Goal: Task Accomplishment & Management: Use online tool/utility

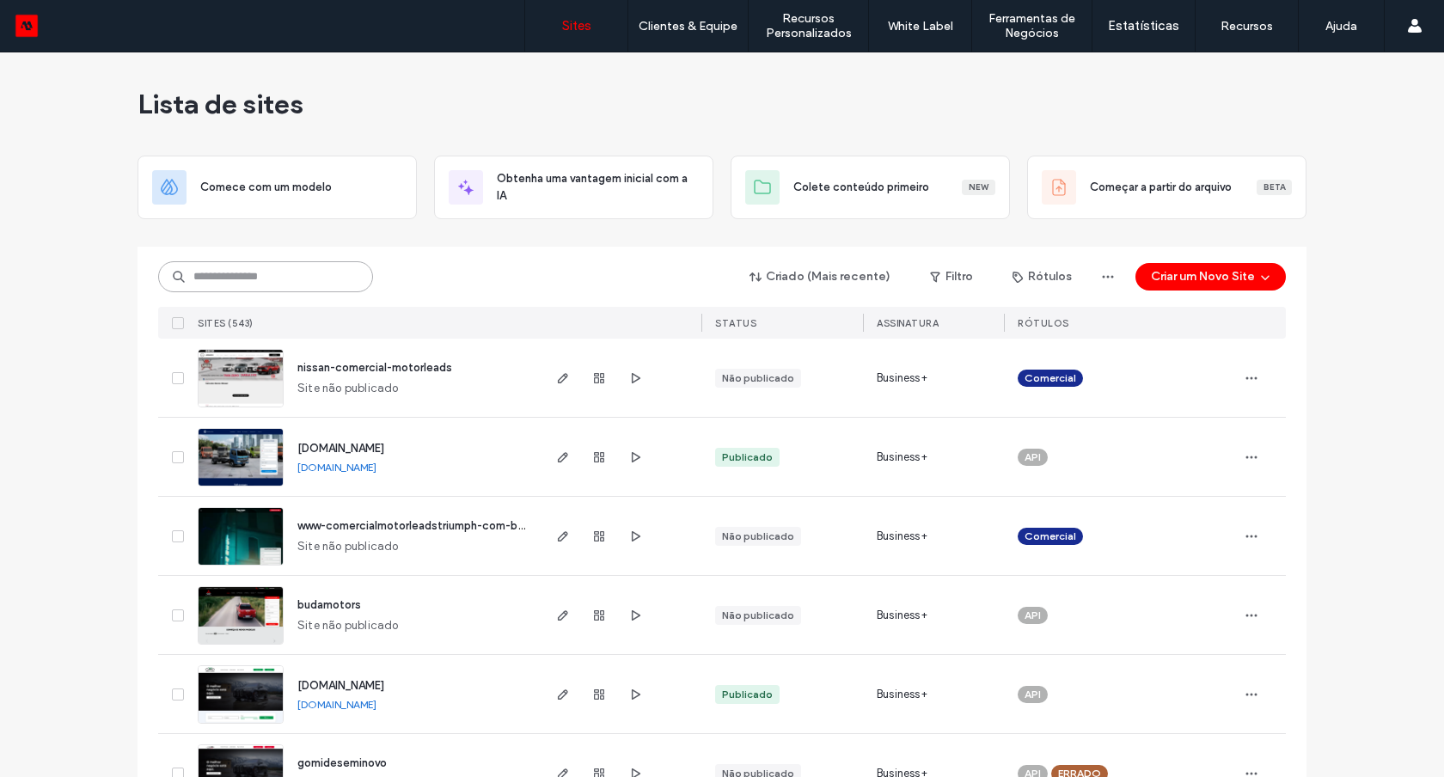
click at [281, 282] on input at bounding box center [265, 276] width 215 height 31
type input "******"
click at [247, 297] on div "Criado (Mais recente) Filtro Rótulos Criar um Novo Site Sites (543) STATUS Assi…" at bounding box center [722, 293] width 1128 height 92
click at [248, 286] on input at bounding box center [265, 276] width 215 height 31
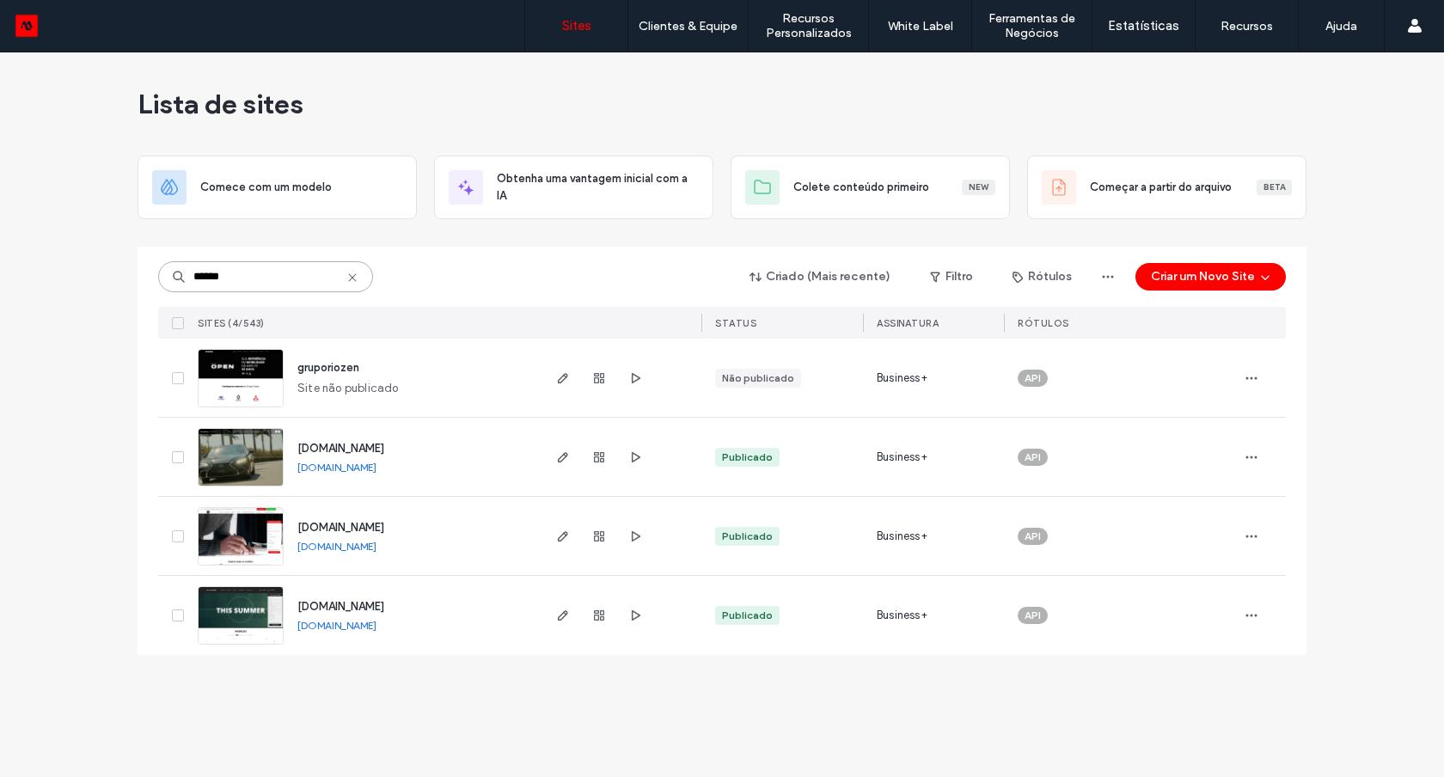
type input "******"
click at [266, 540] on img at bounding box center [241, 566] width 84 height 117
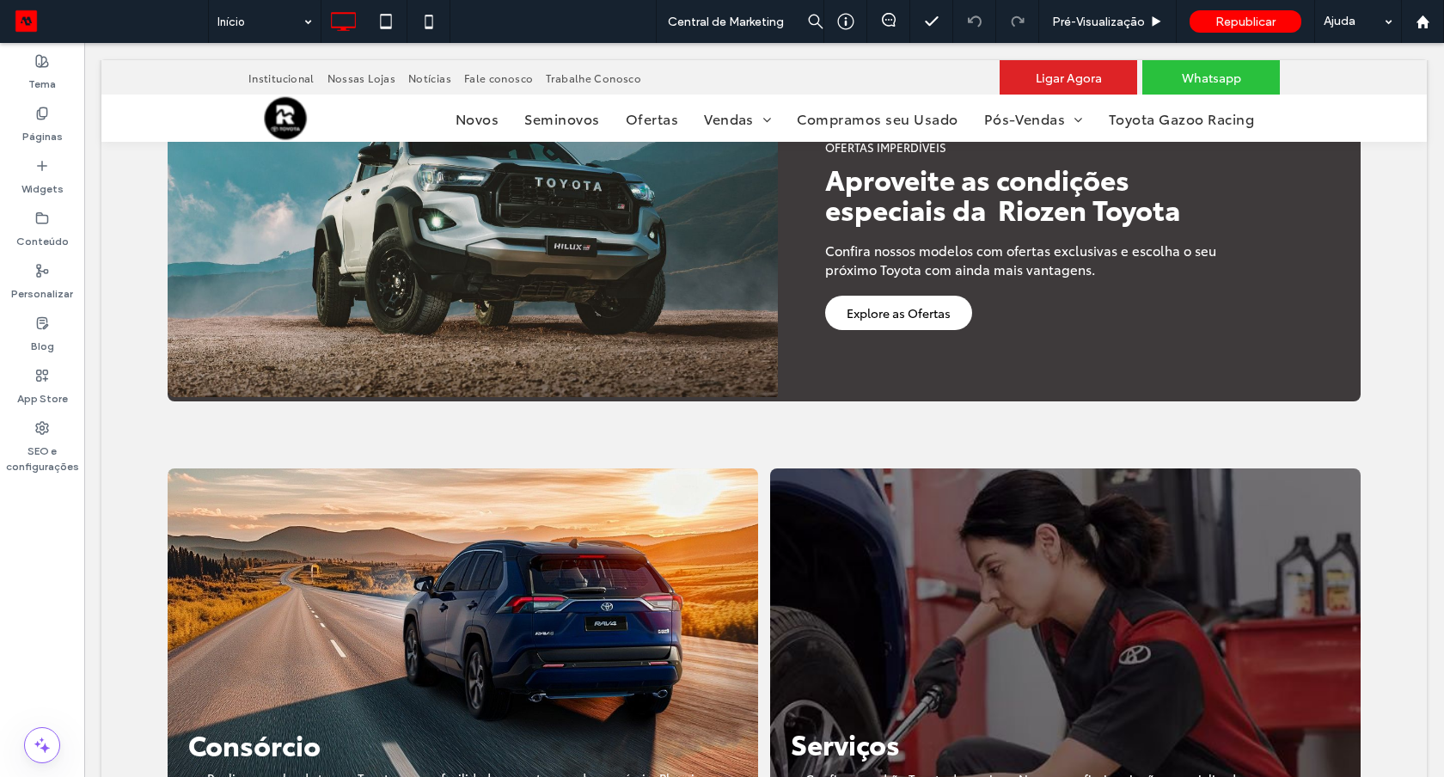
scroll to position [963, 0]
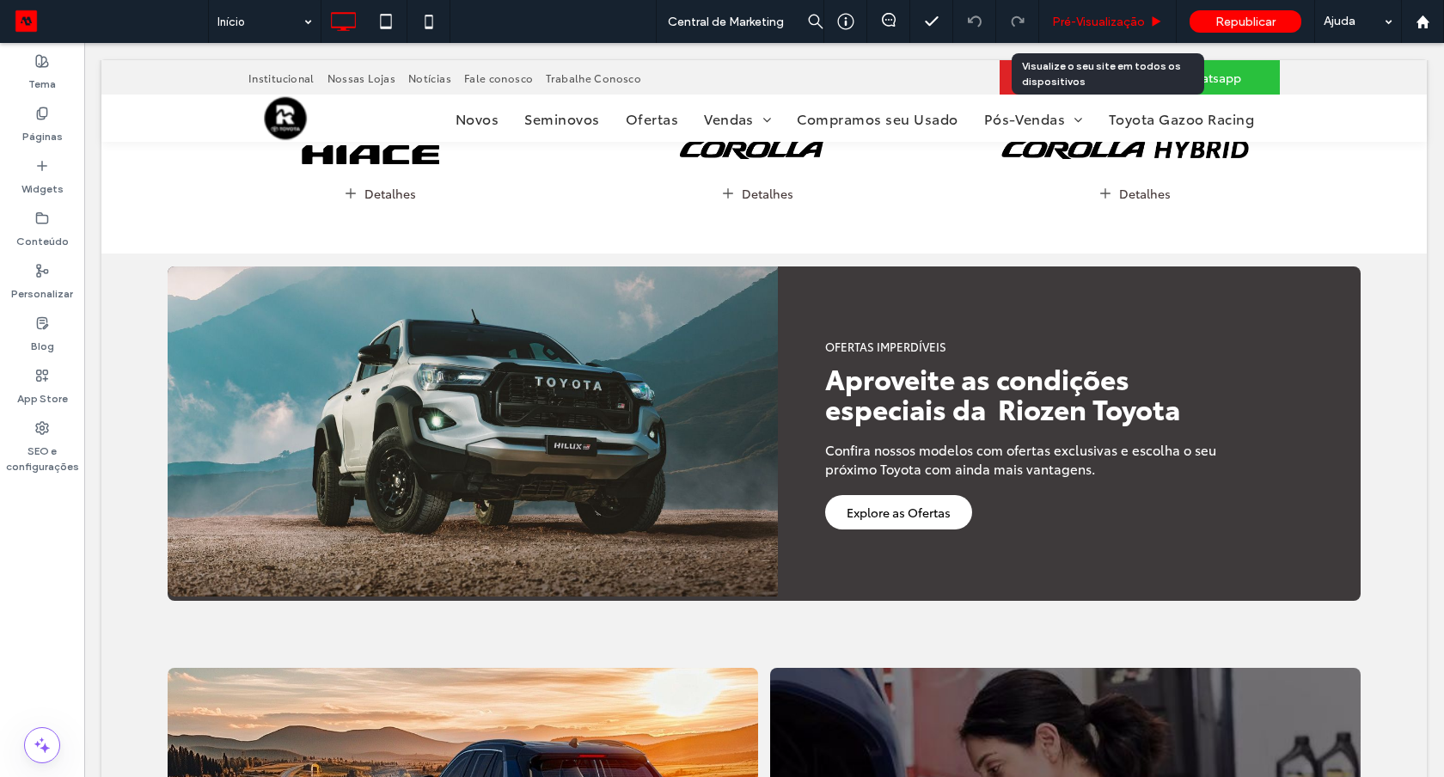
click at [1063, 15] on span "Pré-Visualizaçāo" at bounding box center [1098, 22] width 93 height 15
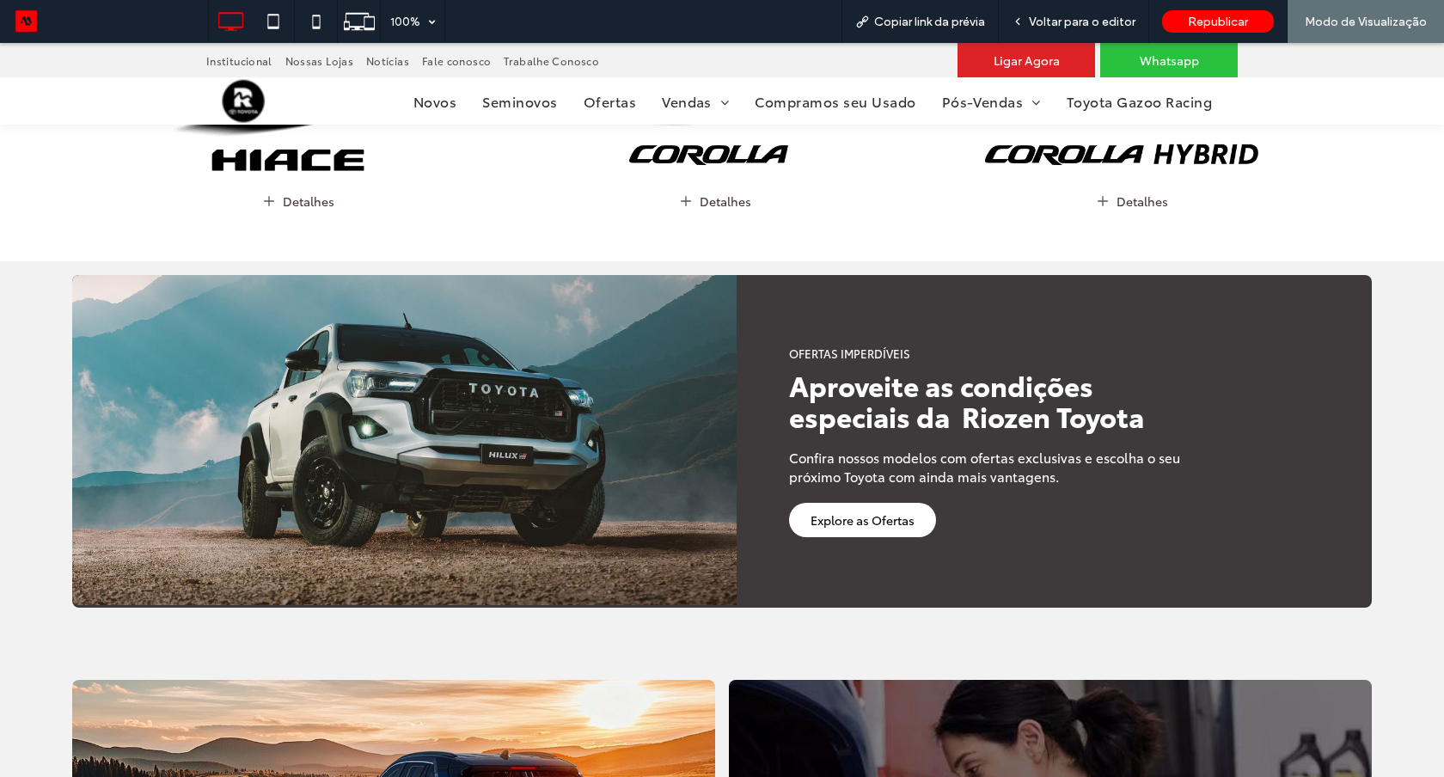
click at [584, 115] on nav "Novos [GEOGRAPHIC_DATA] Ofertas [GEOGRAPHIC_DATA] Consórcios Locação Kinto Shar…" at bounding box center [766, 101] width 944 height 40
click at [612, 95] on span "Ofertas" at bounding box center [610, 101] width 52 height 20
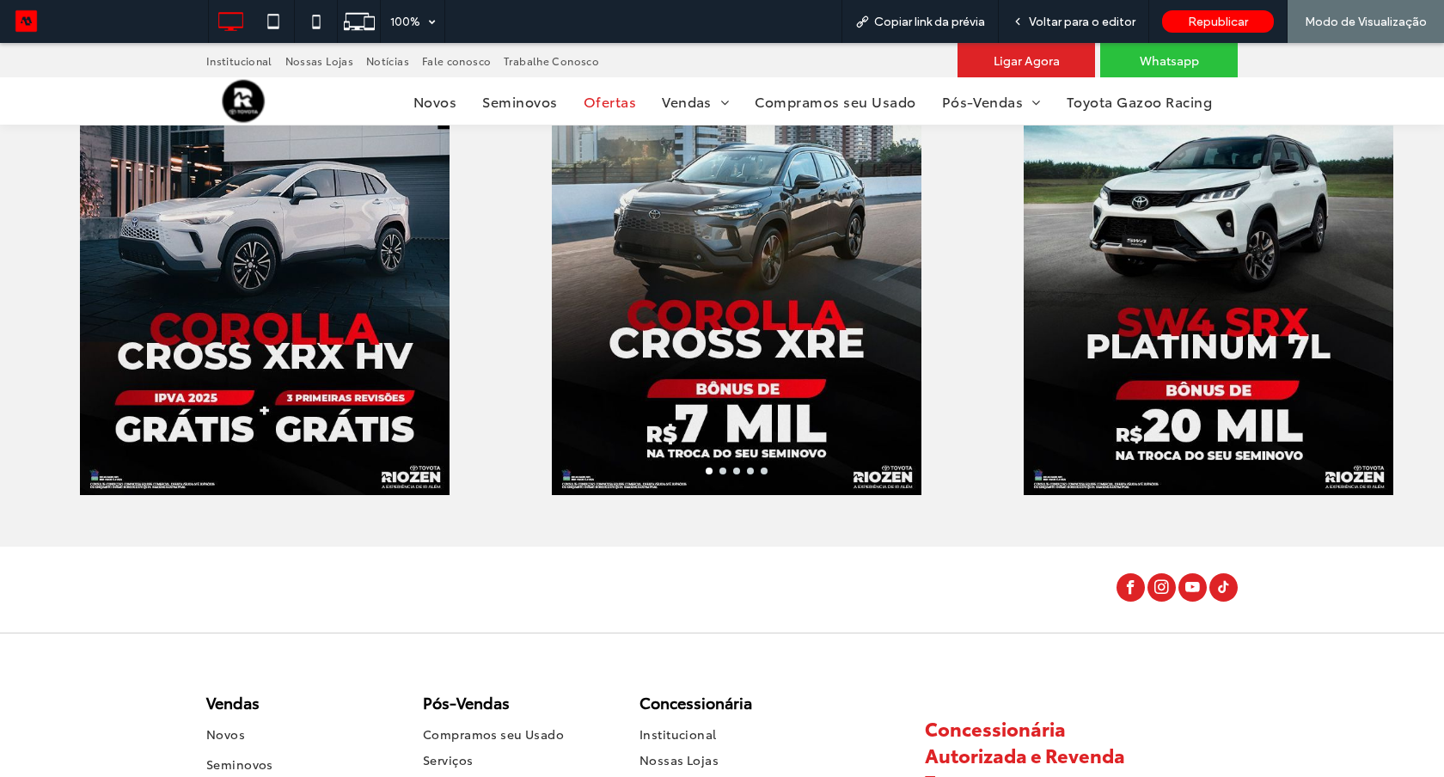
scroll to position [542, 0]
click at [1032, 21] on span "Voltar para o editor" at bounding box center [1082, 22] width 107 height 15
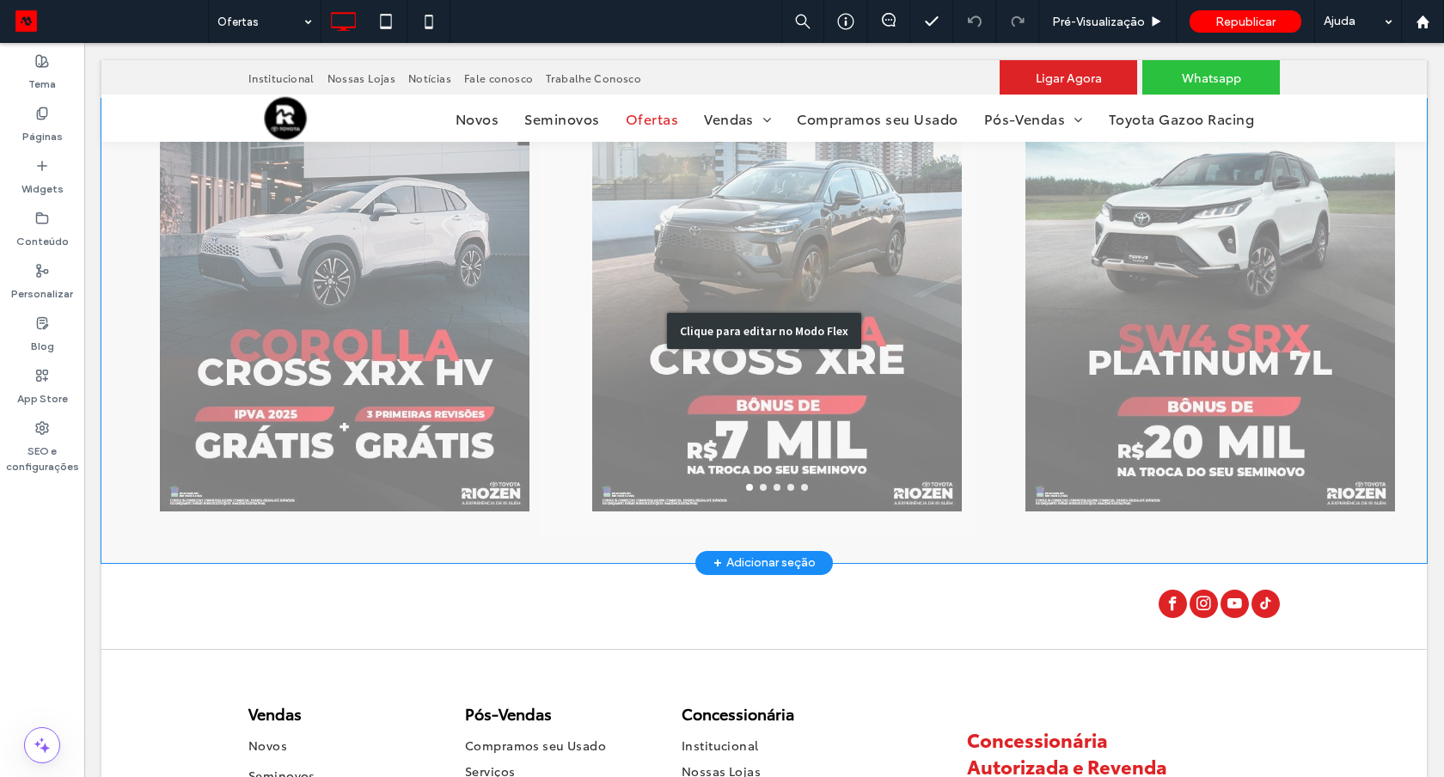
click at [713, 347] on div "Clique para editar no Modo Flex" at bounding box center [764, 331] width 194 height 36
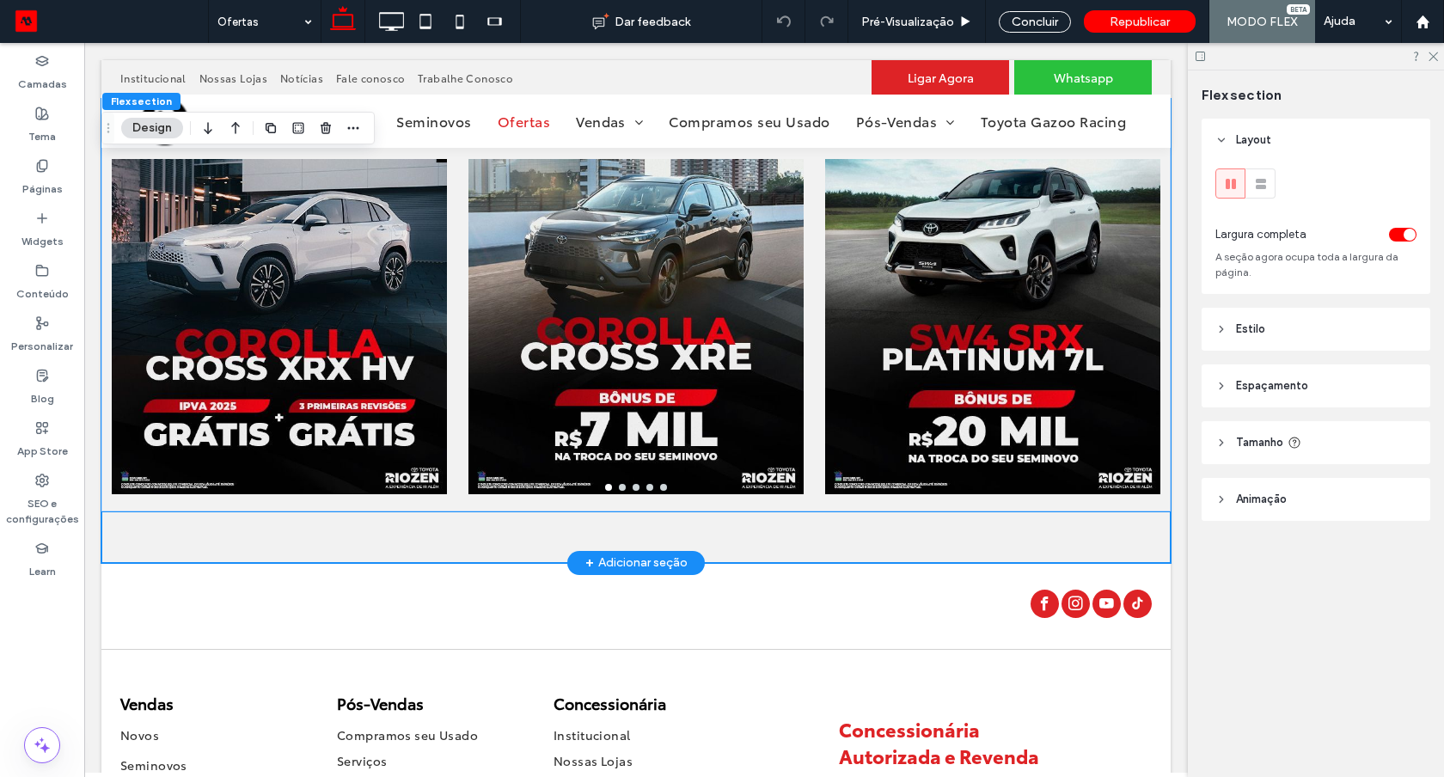
click at [713, 347] on div at bounding box center [635, 337] width 335 height 288
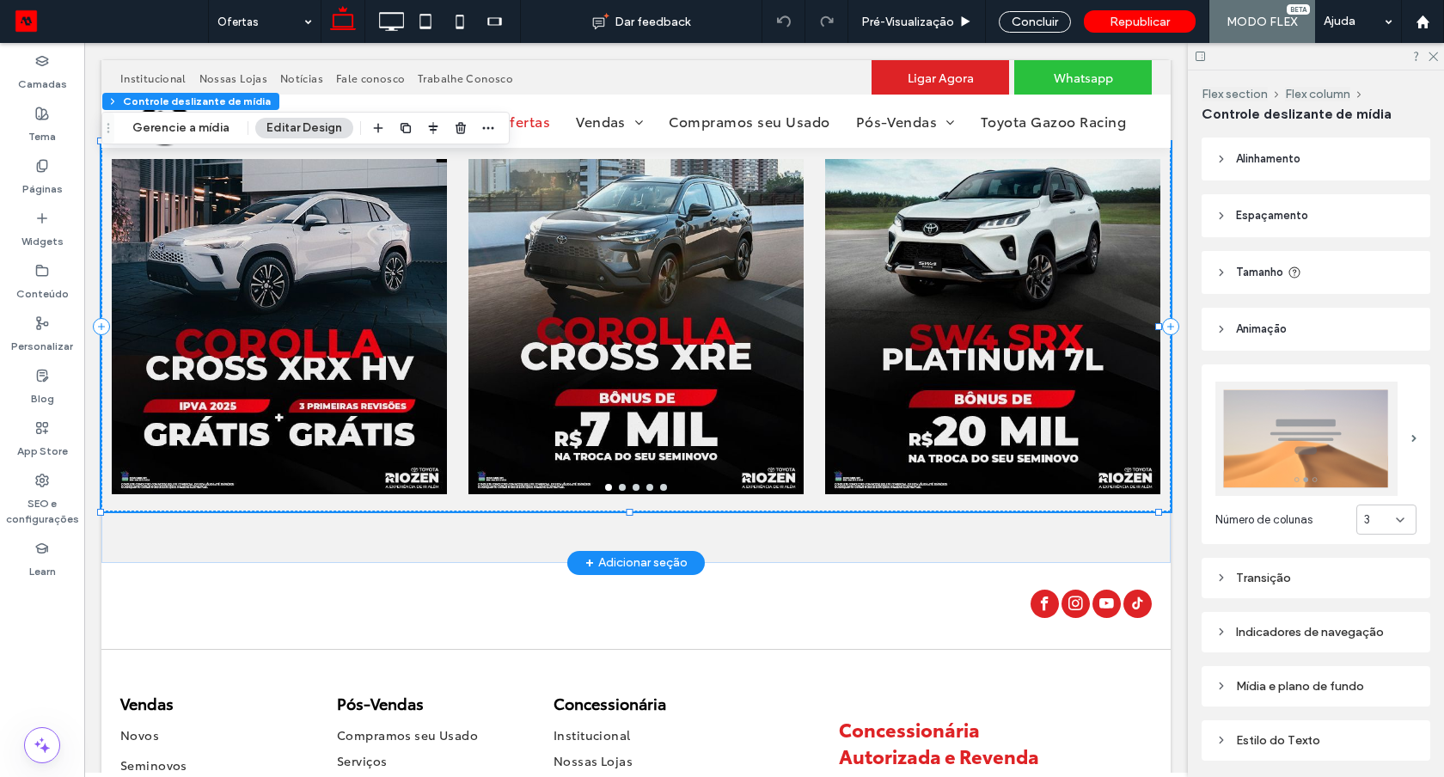
scroll to position [548, 0]
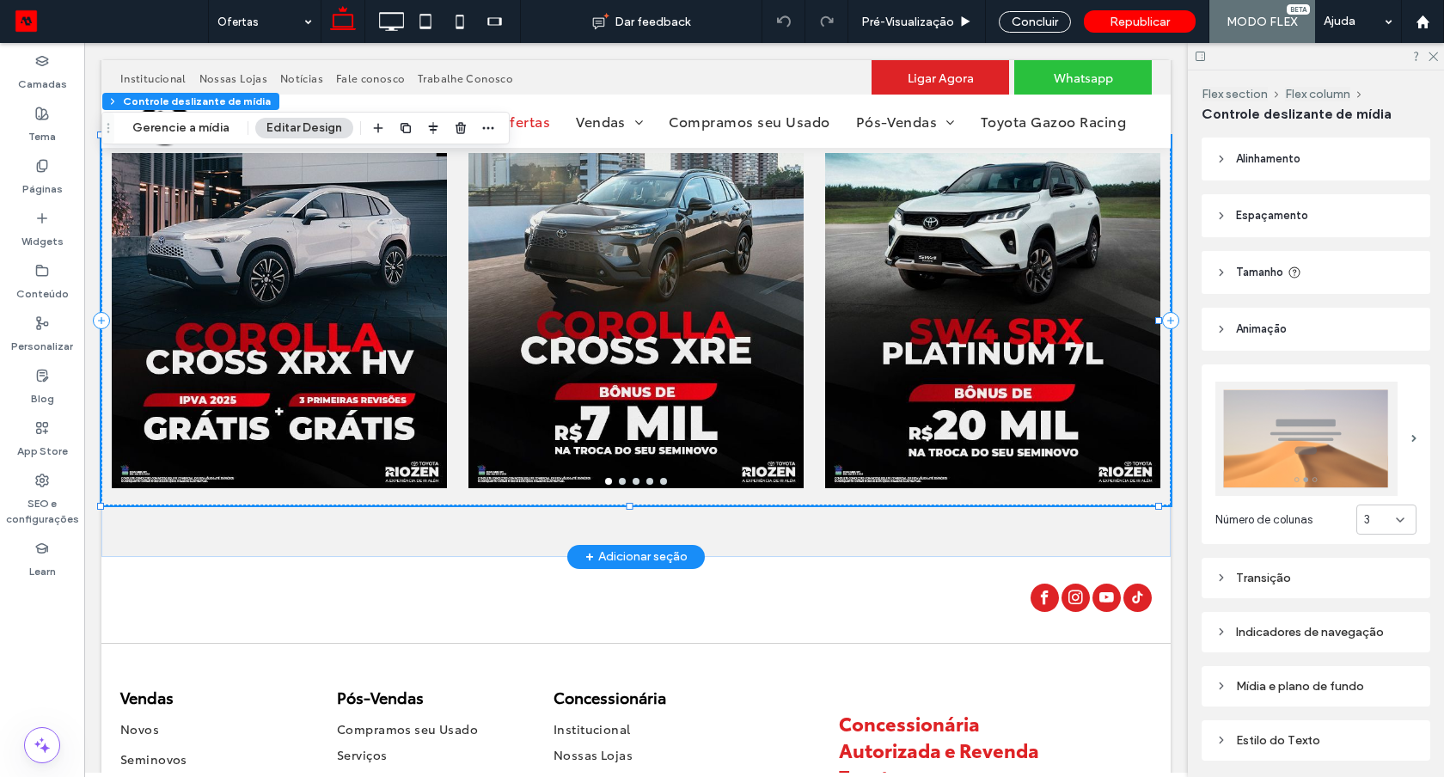
click at [713, 347] on div at bounding box center [635, 331] width 335 height 288
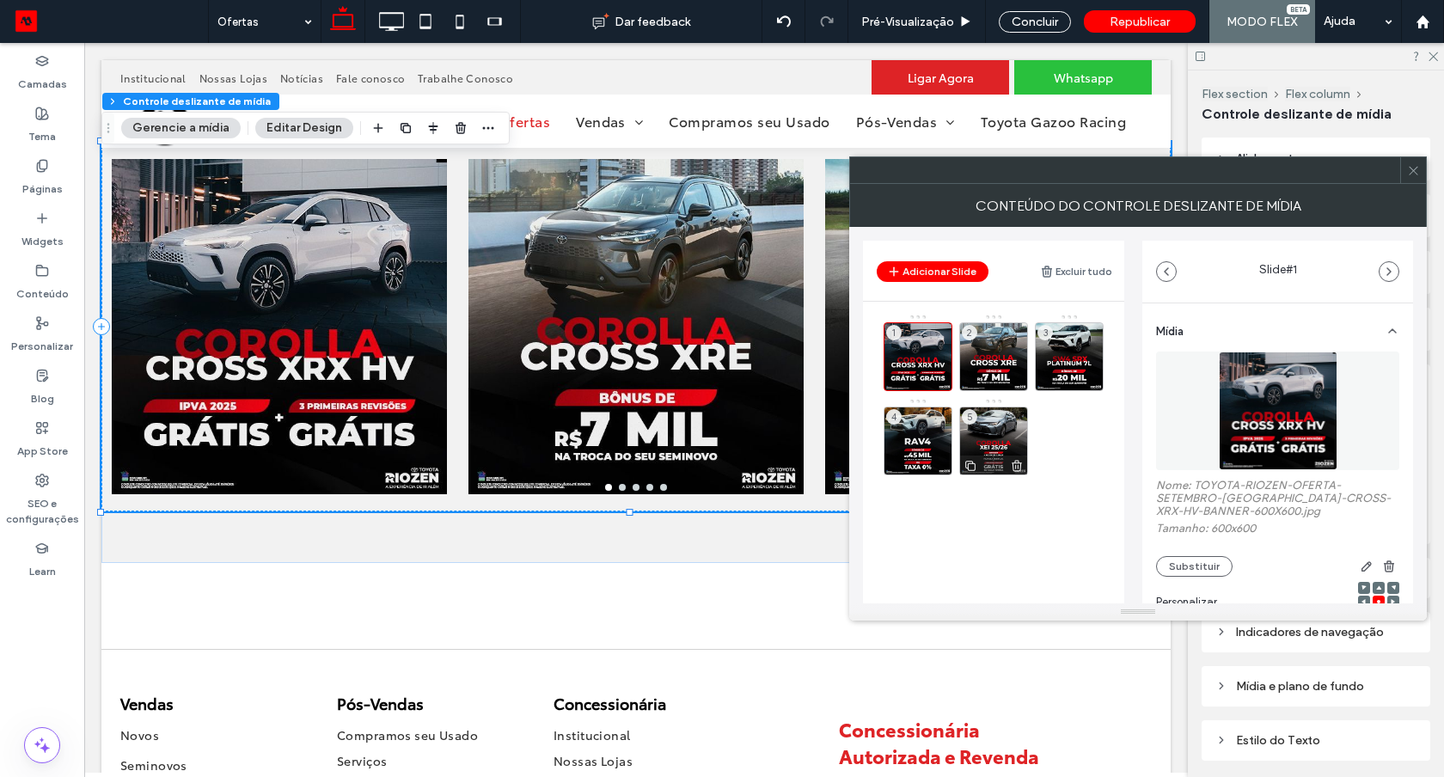
click at [1019, 460] on icon at bounding box center [1017, 465] width 14 height 15
click at [940, 463] on use at bounding box center [941, 466] width 10 height 11
click at [1018, 382] on use at bounding box center [1017, 382] width 10 height 11
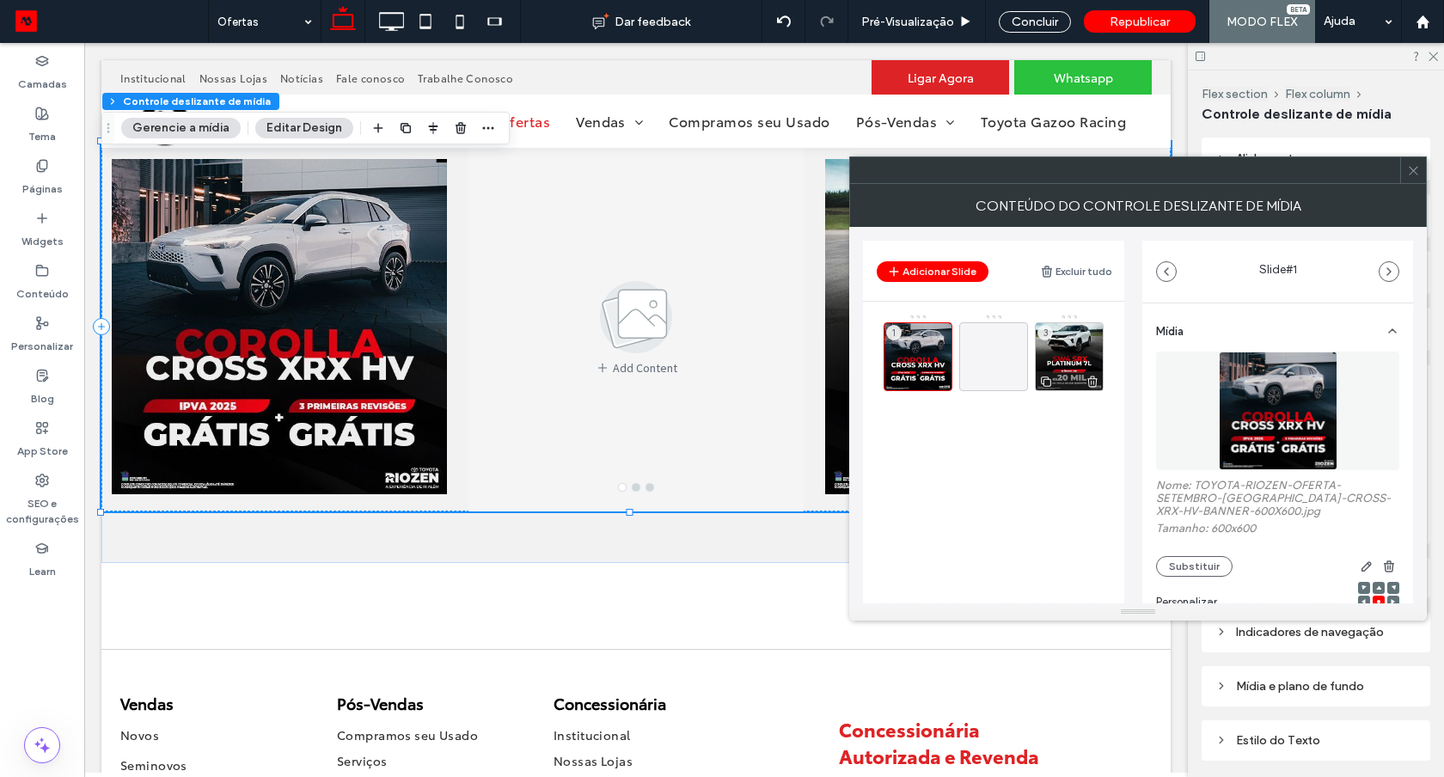
click at [1099, 381] on icon at bounding box center [1093, 381] width 14 height 15
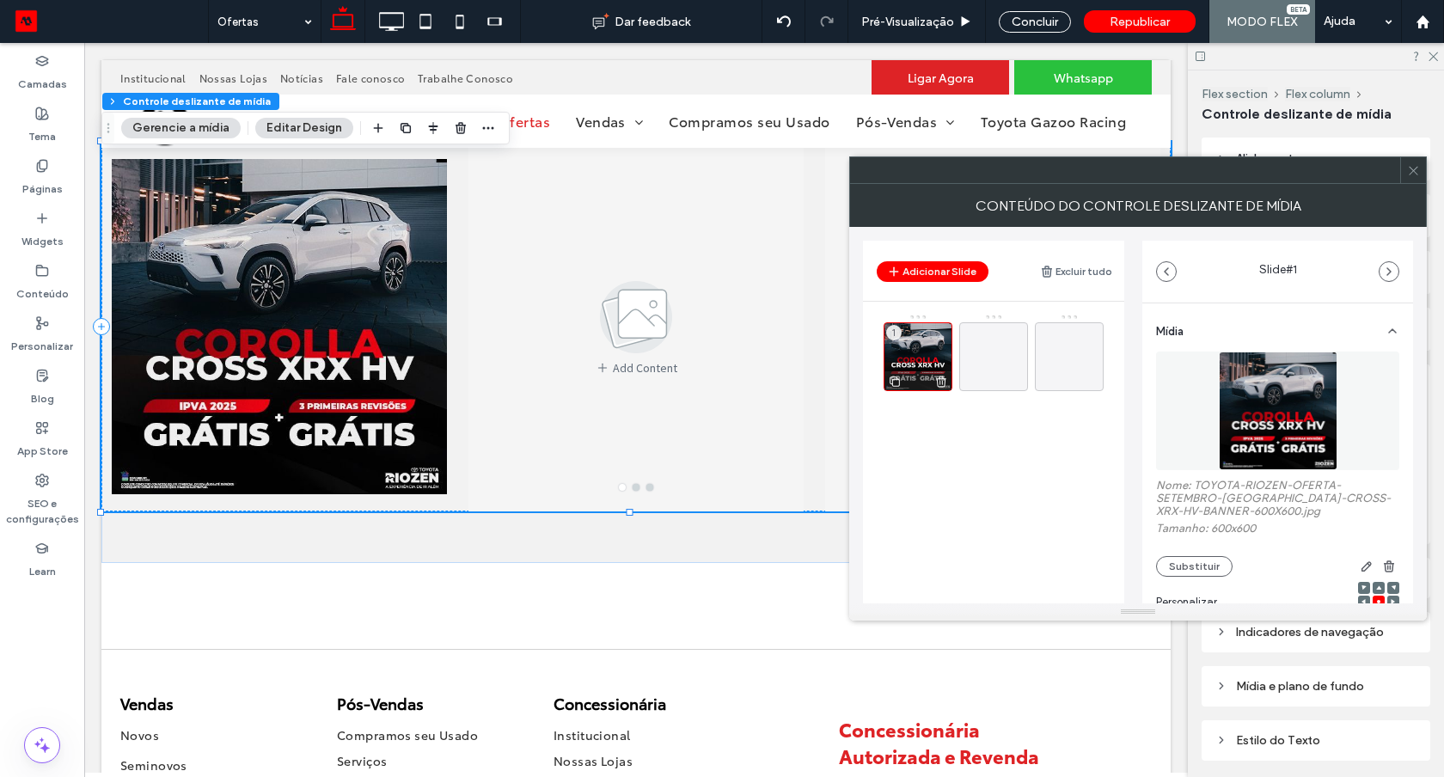
click at [941, 384] on icon at bounding box center [941, 381] width 14 height 15
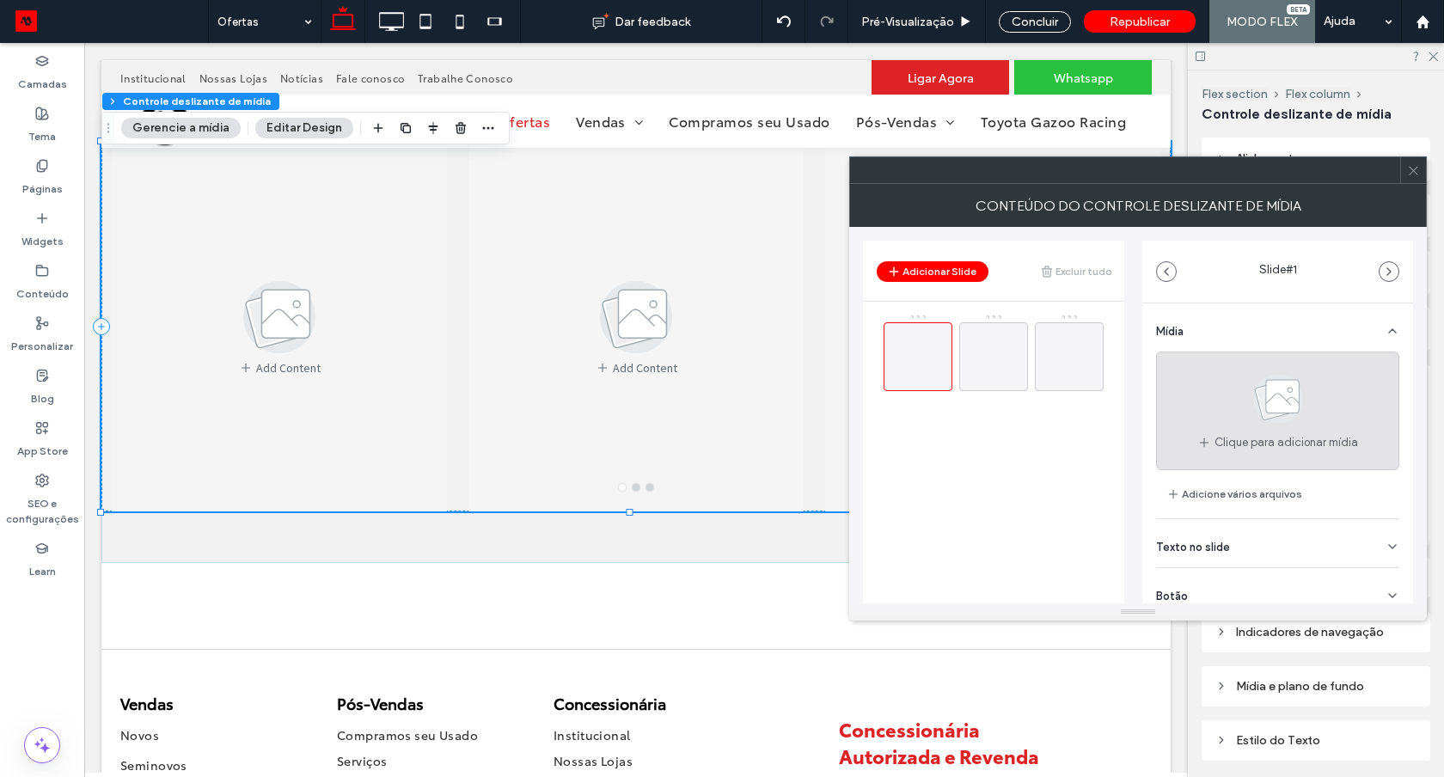
click at [1216, 413] on div "Clique para adicionar mídia" at bounding box center [1277, 411] width 243 height 119
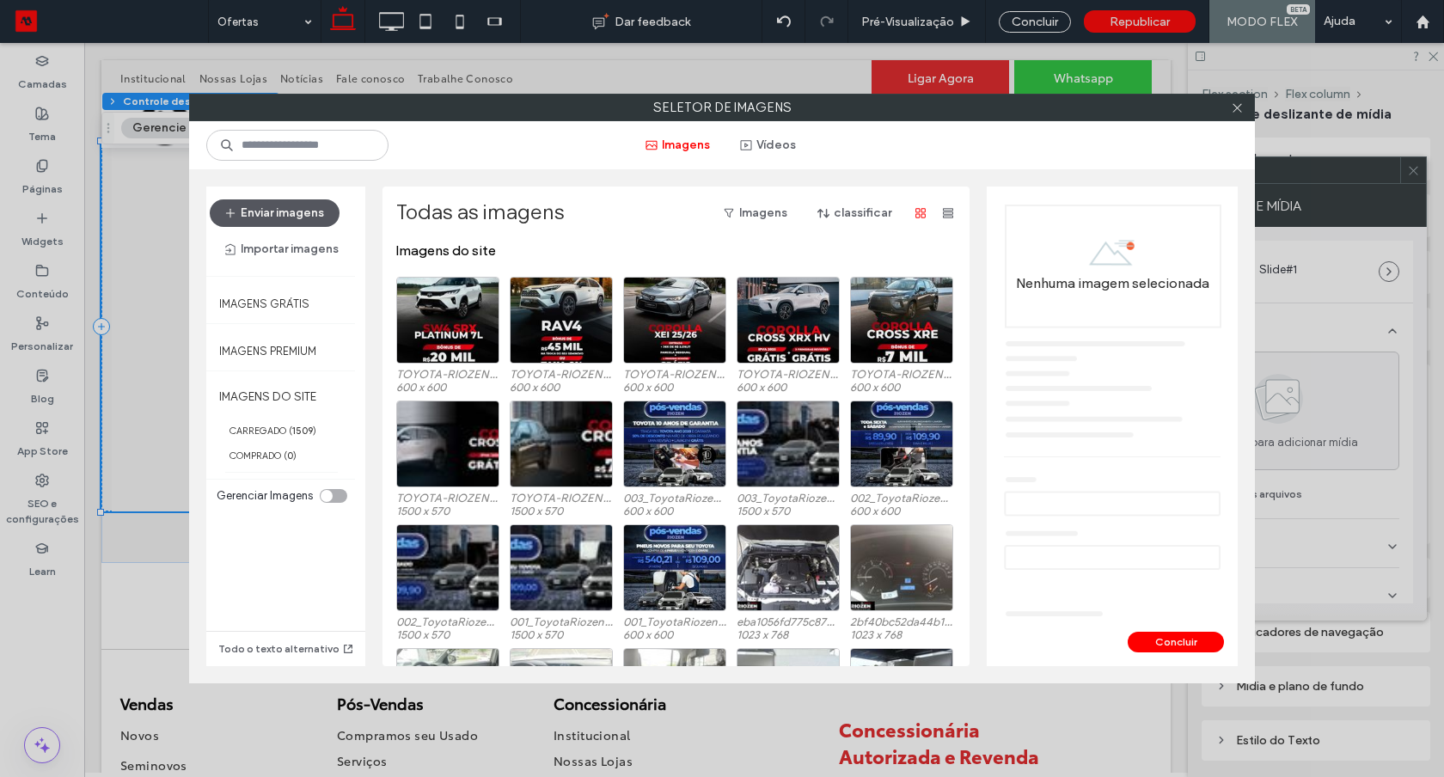
click at [325, 224] on button "Enviar imagens" at bounding box center [275, 213] width 130 height 28
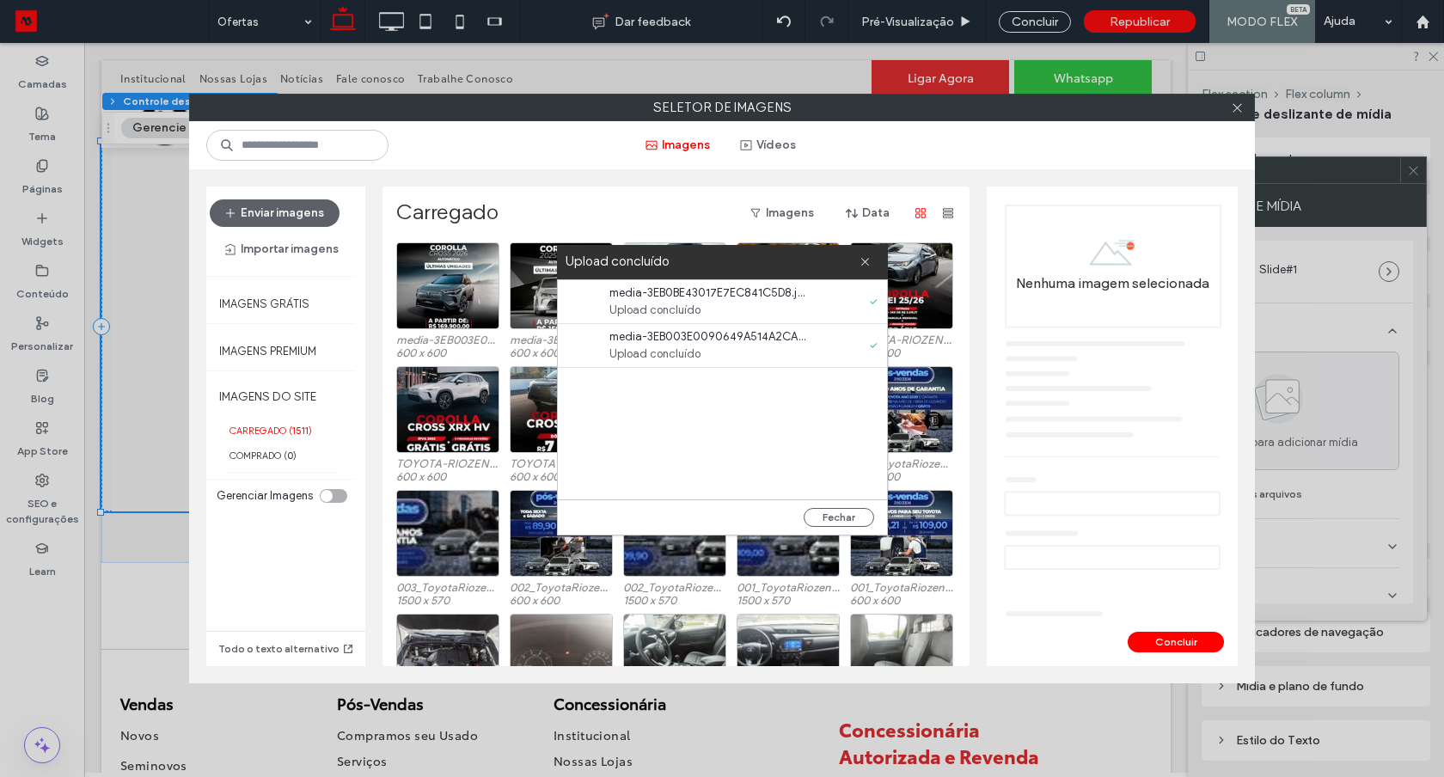
click at [493, 277] on div "media-3EB003E0090649A514A2CA.jpeg 600 x 600 media-3EB0BE43017E7EC841C5D8.jpeg 6…" at bounding box center [680, 304] width 569 height 124
click at [525, 282] on div "Escolher" at bounding box center [561, 285] width 103 height 87
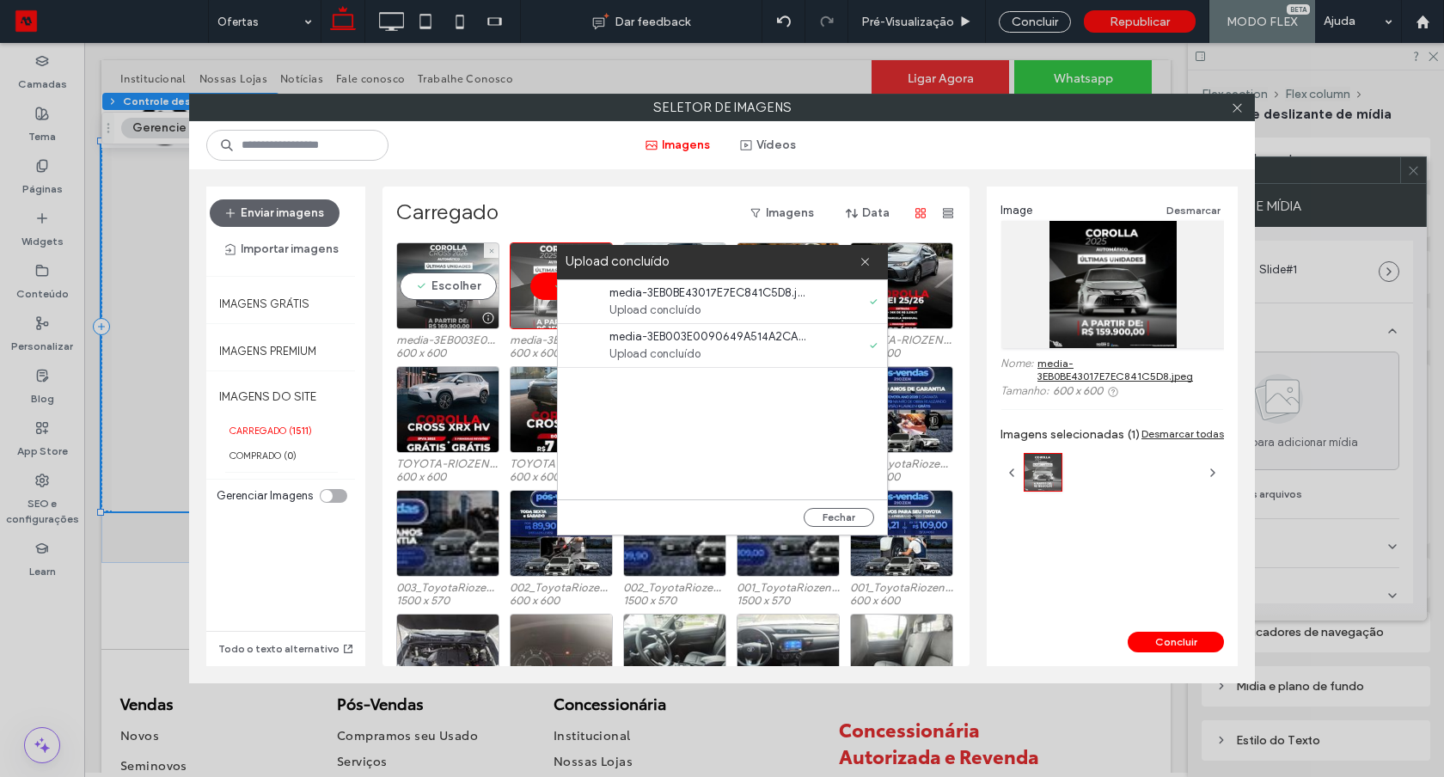
click at [451, 279] on div "Escolher" at bounding box center [447, 285] width 103 height 87
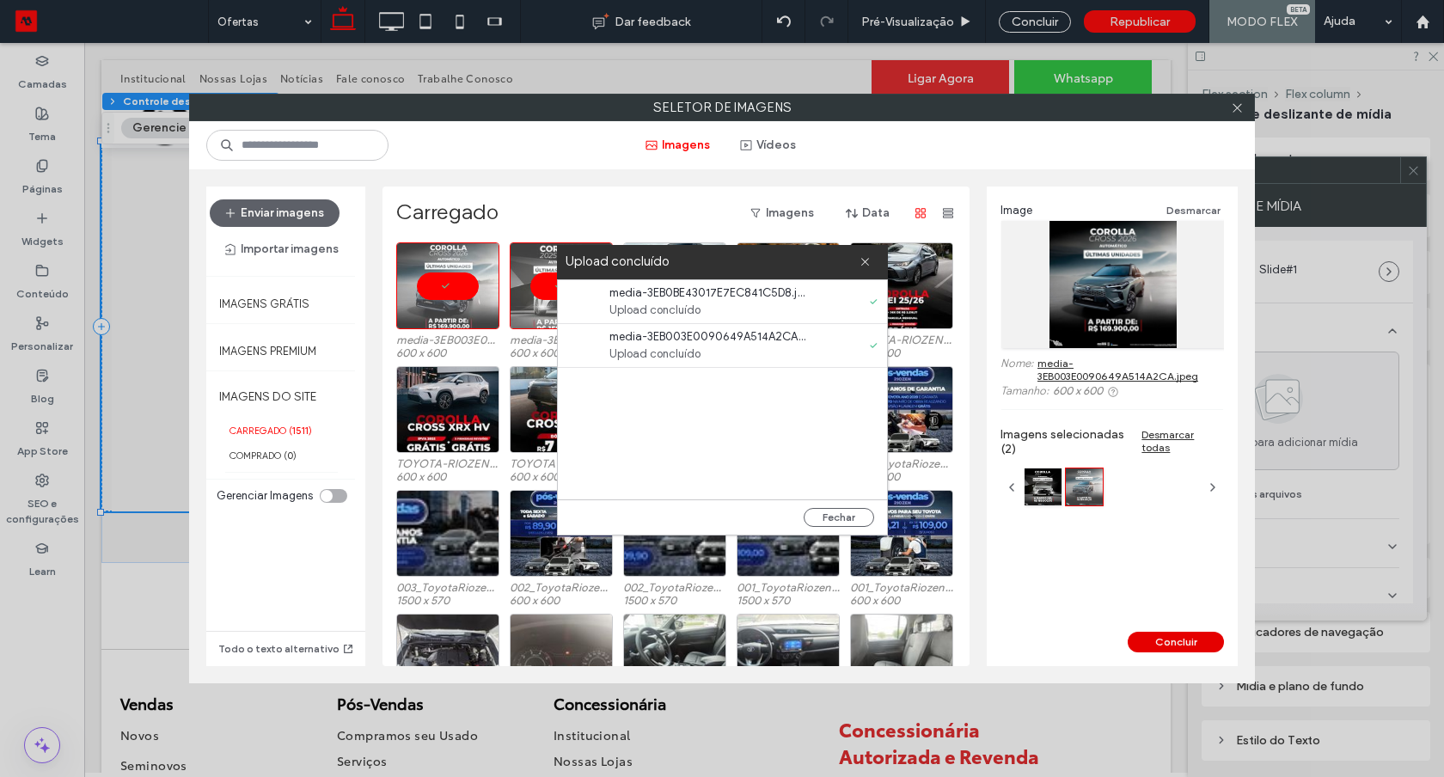
click at [1178, 634] on button "Concluir" at bounding box center [1176, 642] width 96 height 21
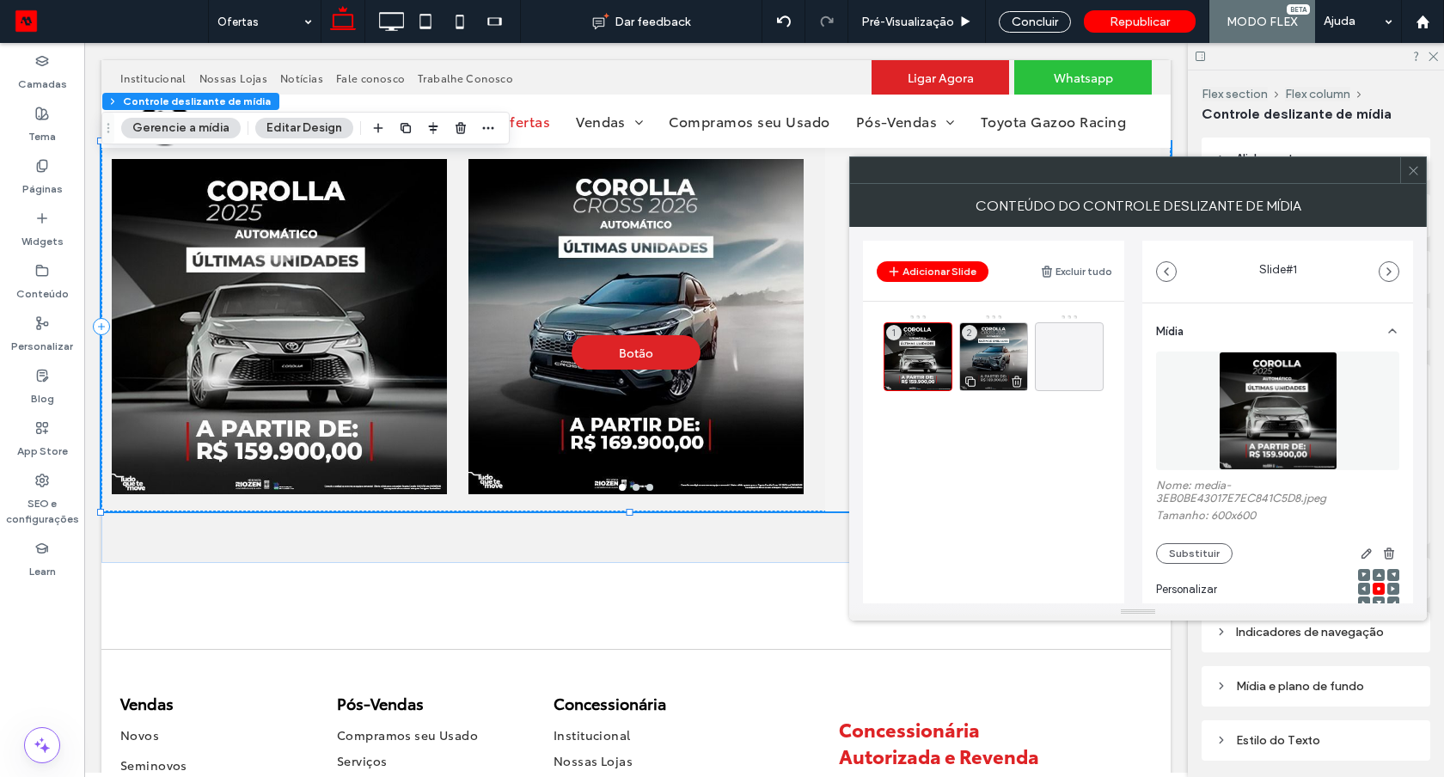
click at [996, 344] on div "2" at bounding box center [993, 356] width 69 height 69
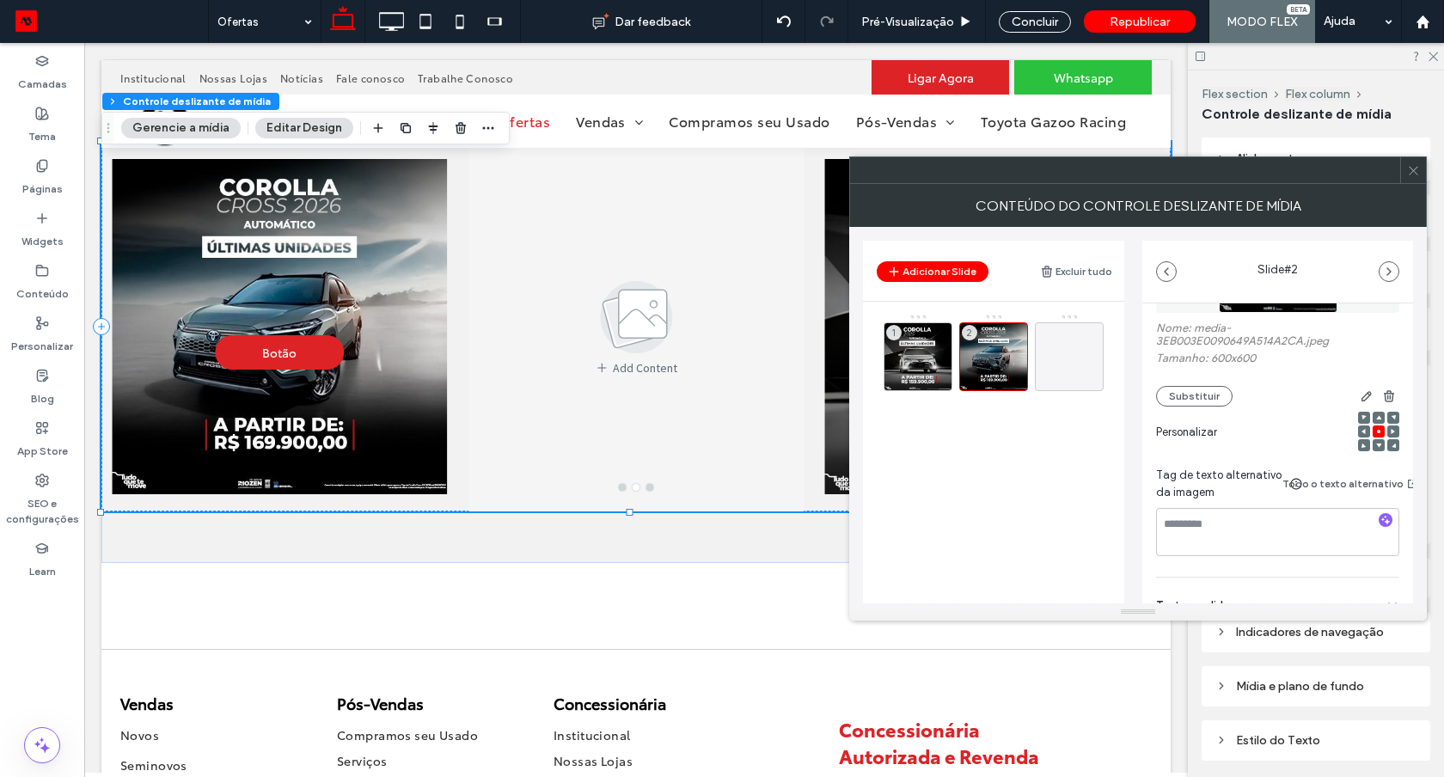
scroll to position [285, 0]
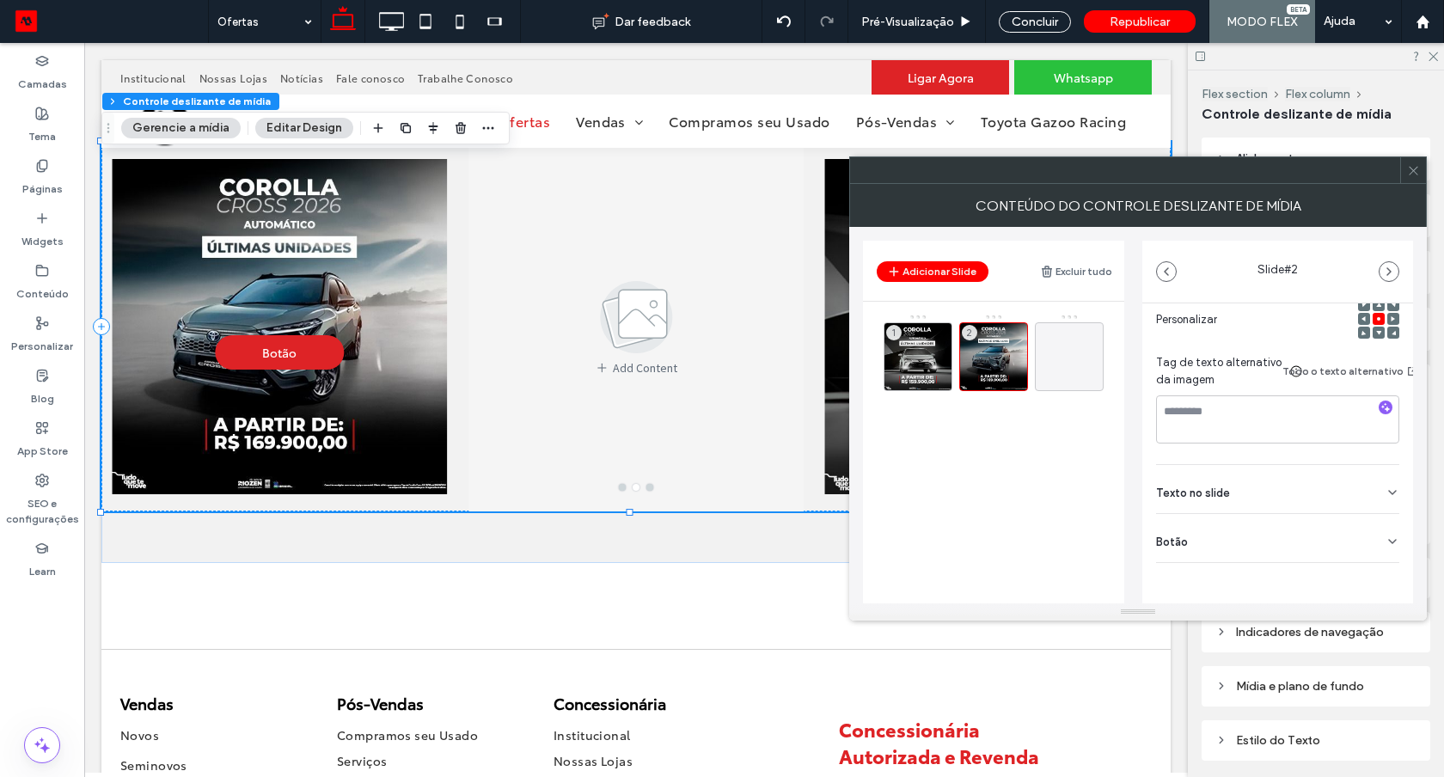
click at [1241, 537] on div "Botão" at bounding box center [1277, 538] width 243 height 48
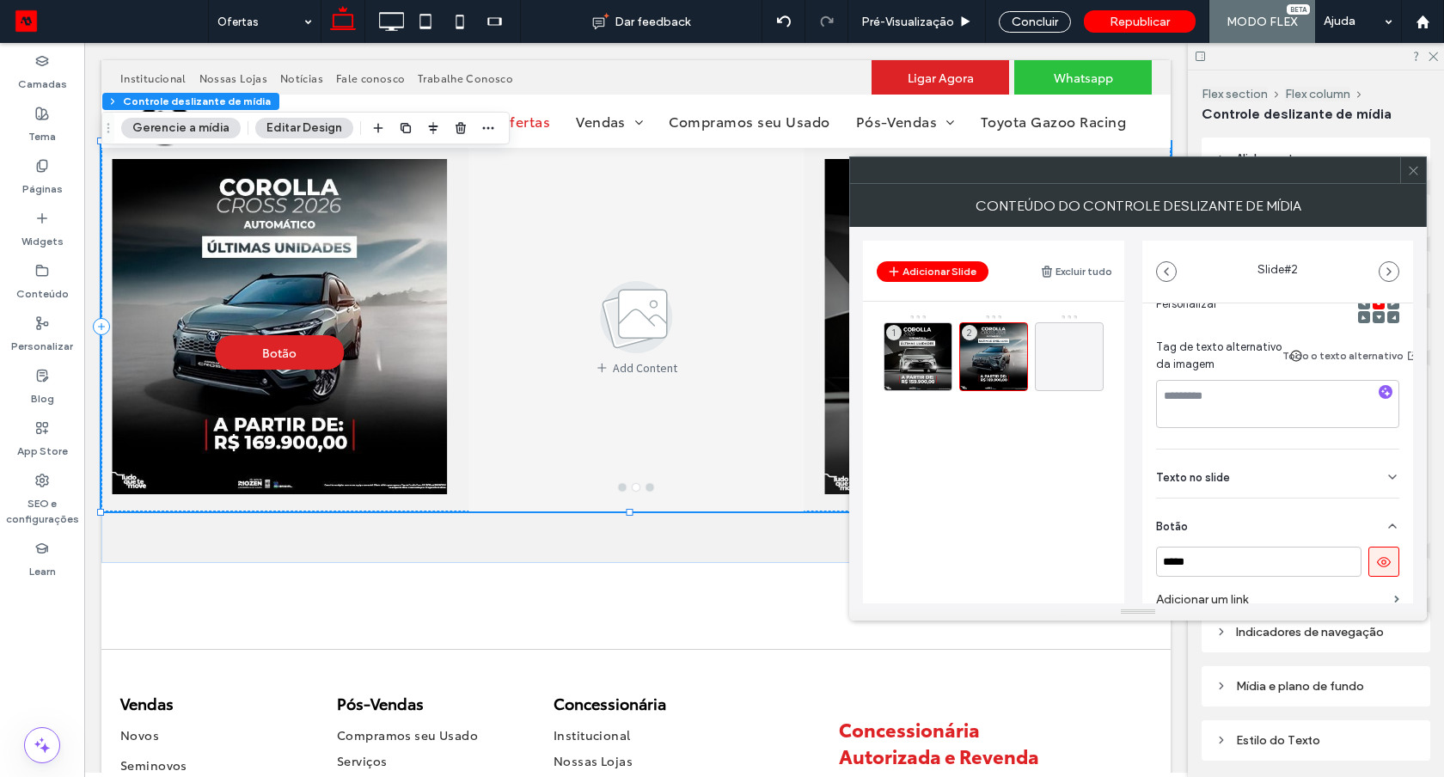
click at [1381, 566] on icon at bounding box center [1383, 561] width 15 height 15
click at [1412, 178] on span at bounding box center [1413, 170] width 13 height 26
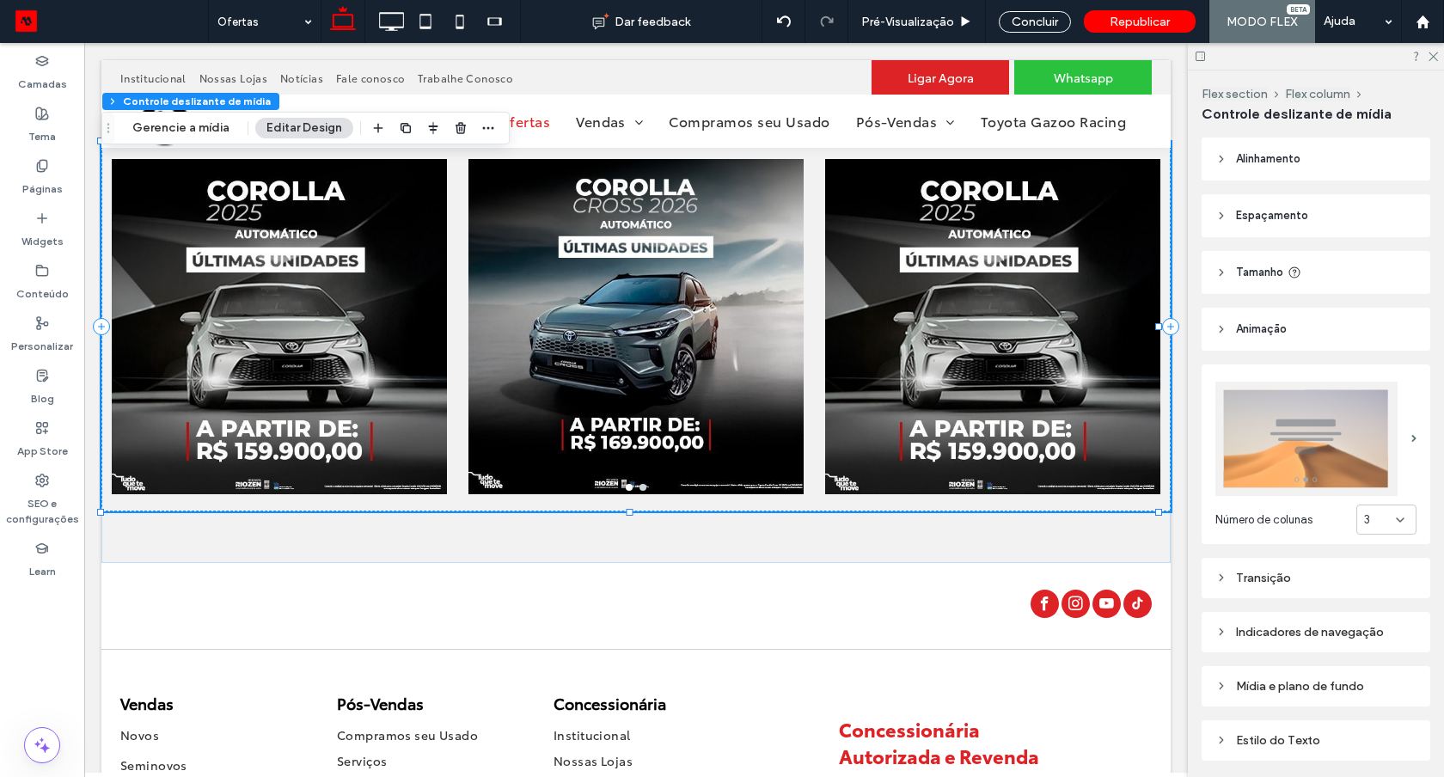
click at [1376, 518] on div "3" at bounding box center [1380, 519] width 32 height 17
click at [1368, 574] on div "2" at bounding box center [1377, 574] width 58 height 30
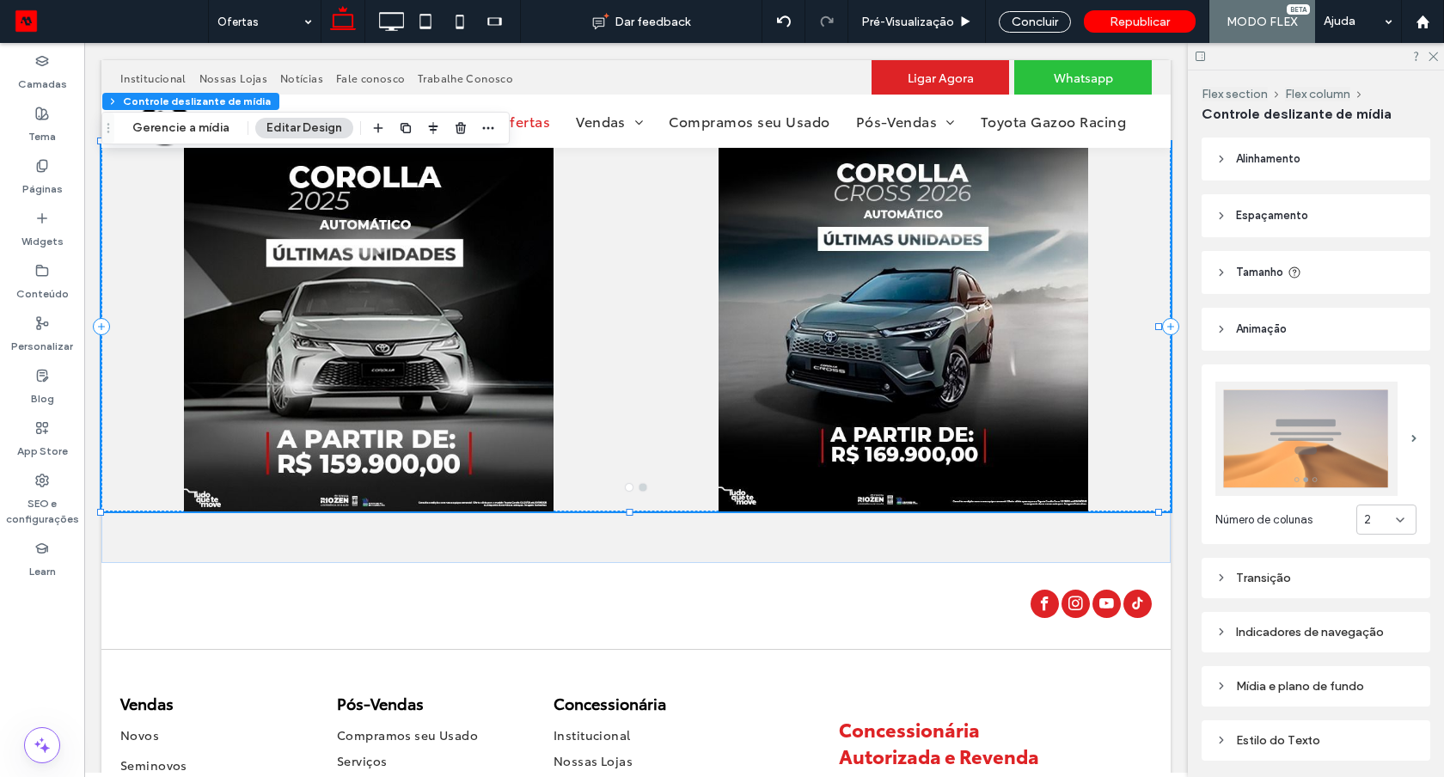
click at [1311, 687] on div "Mídia e plano de fundo" at bounding box center [1315, 686] width 201 height 23
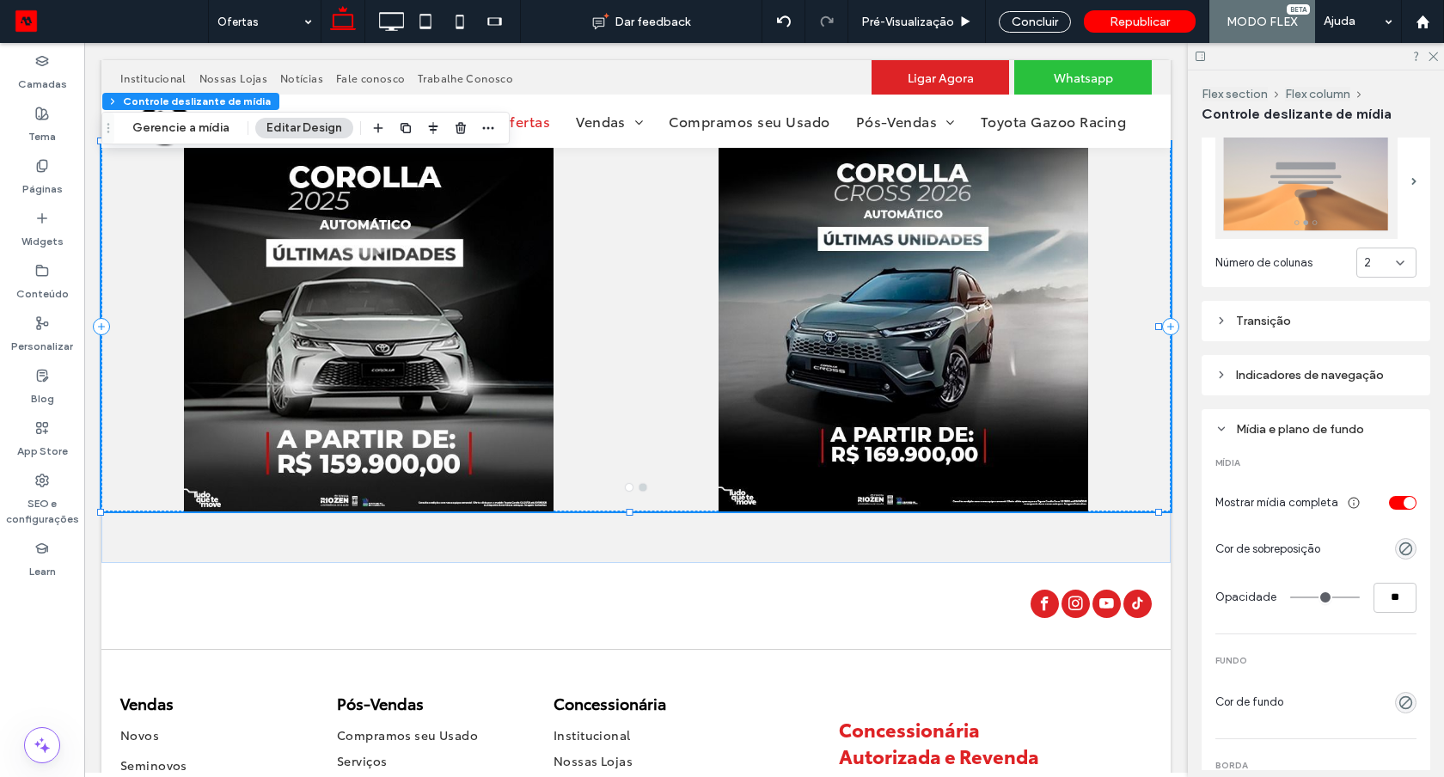
scroll to position [320, 0]
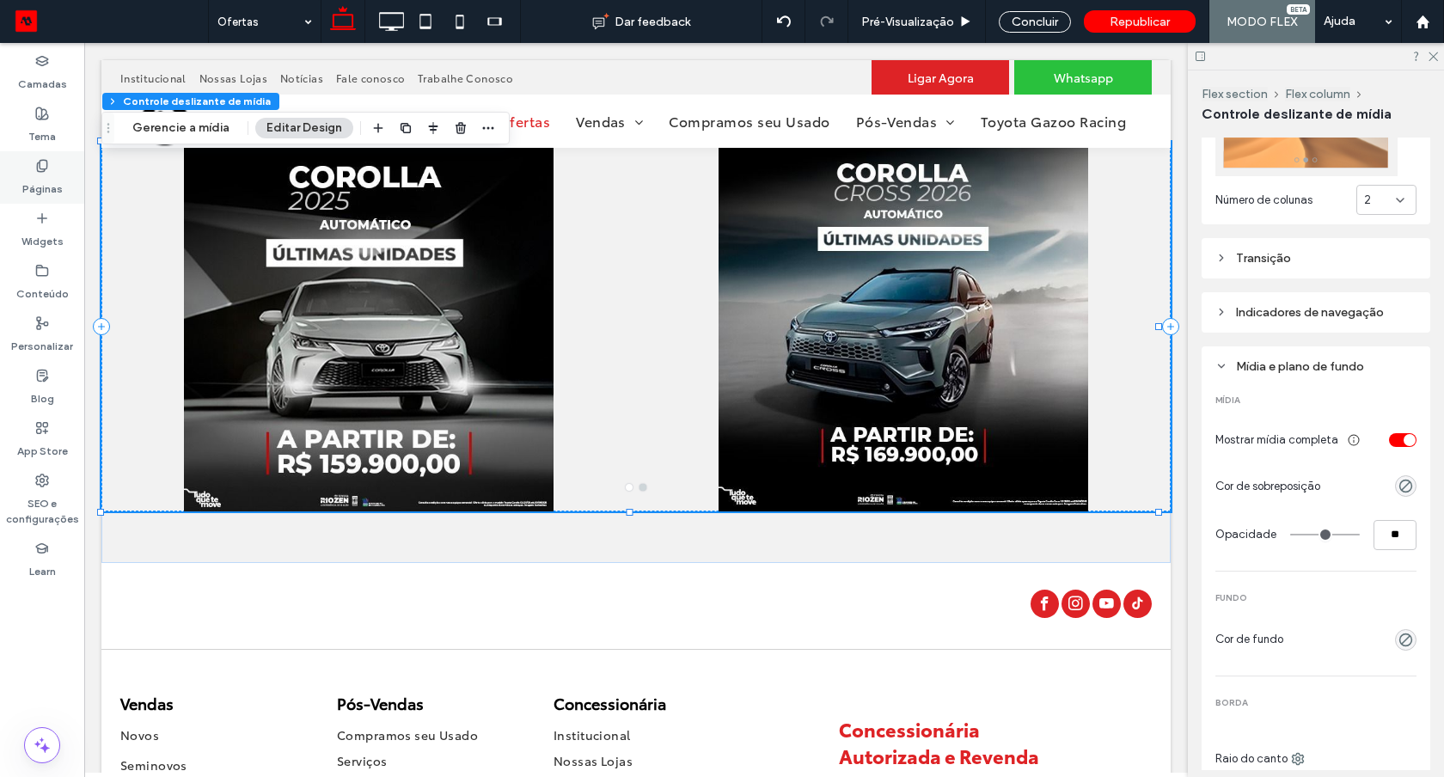
click at [29, 183] on label "Páginas" at bounding box center [42, 185] width 40 height 24
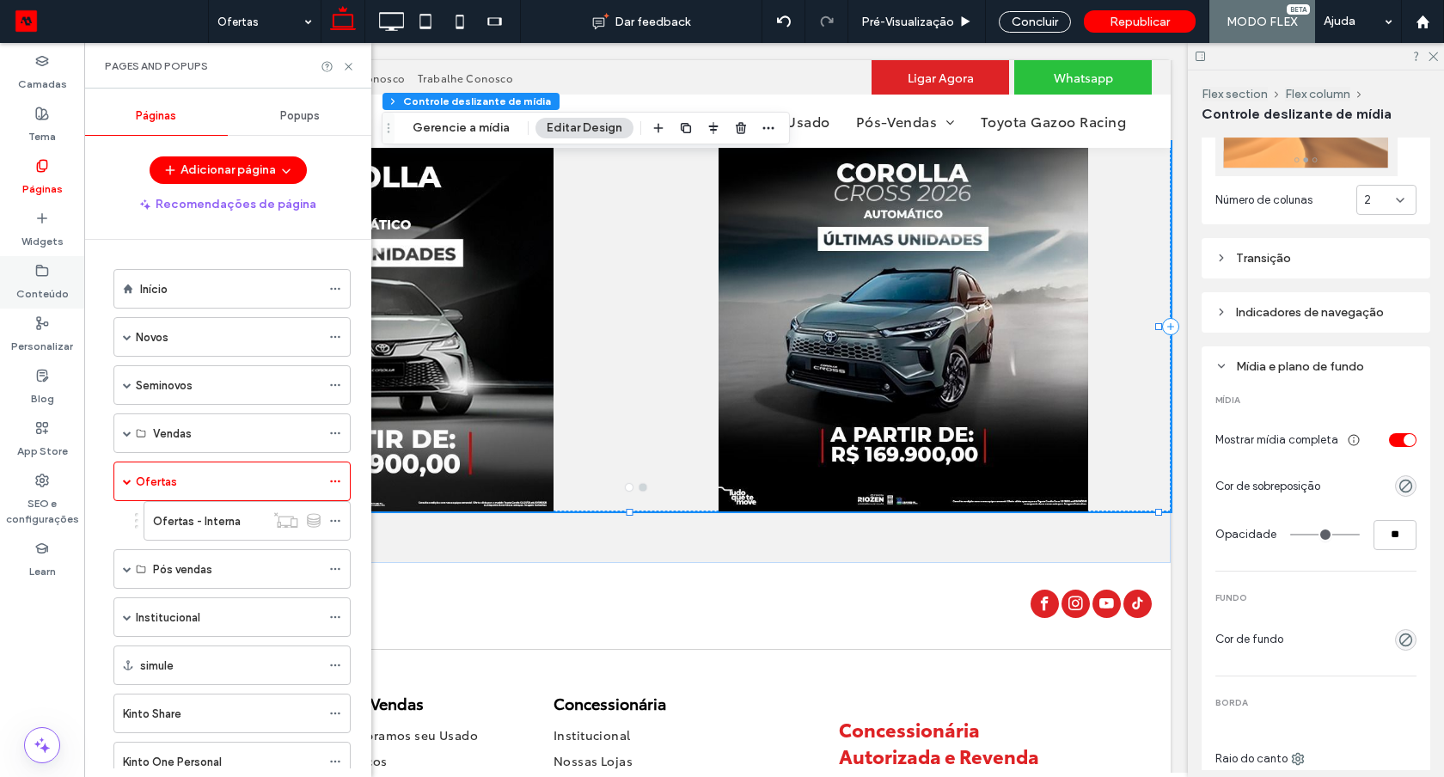
click at [64, 266] on div "Conteúdo" at bounding box center [42, 282] width 84 height 52
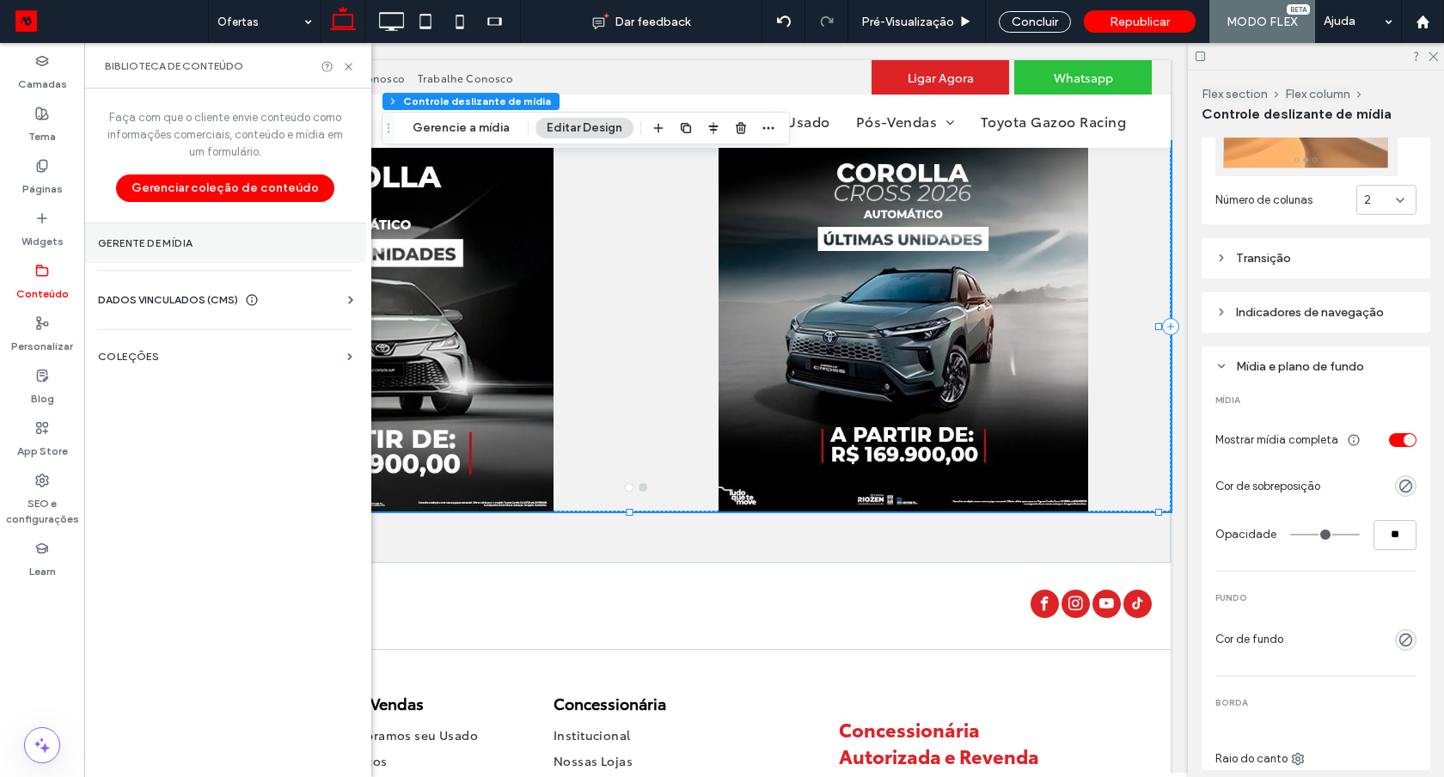
click at [168, 256] on section "Gerente de mídia" at bounding box center [225, 243] width 282 height 40
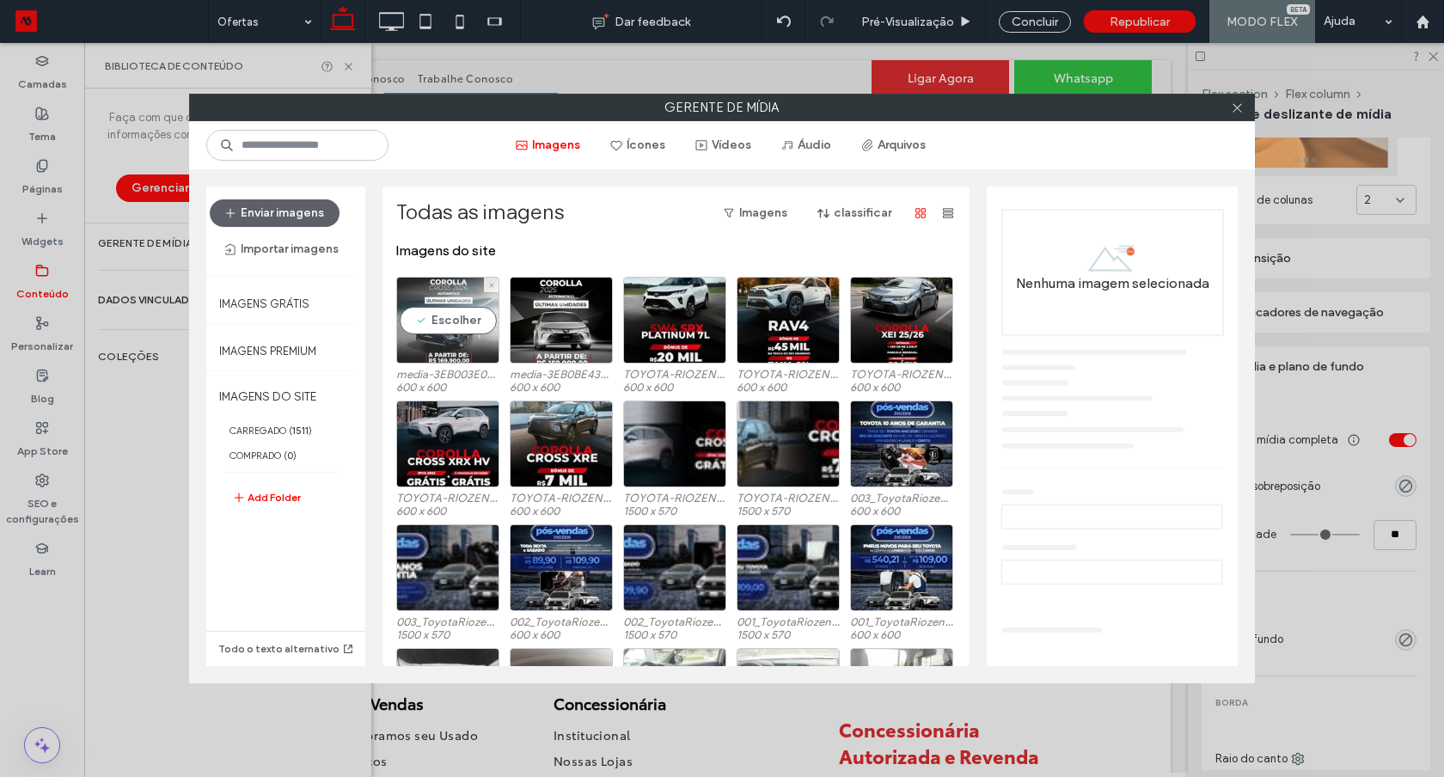
click at [450, 316] on div "Escolher" at bounding box center [447, 320] width 103 height 87
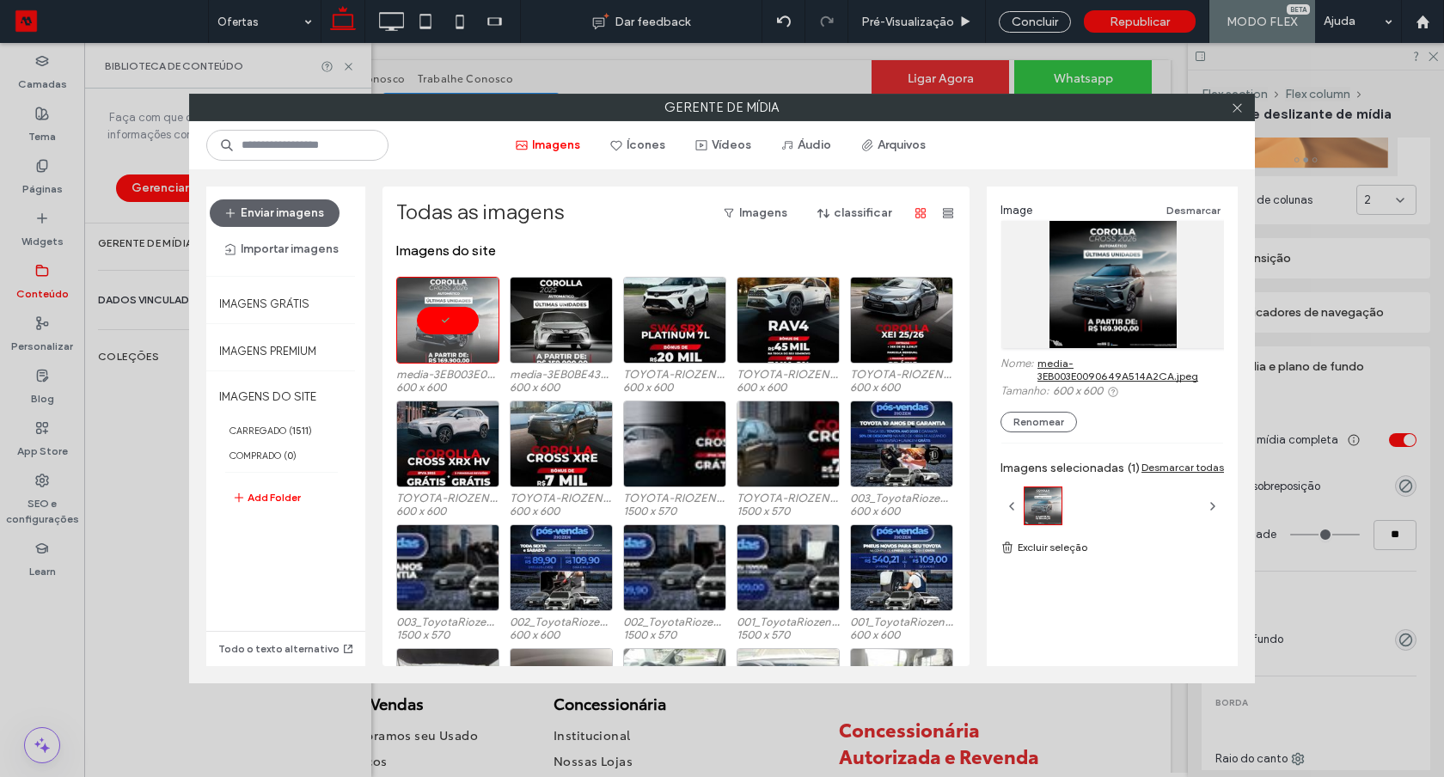
click at [1105, 377] on link "media-3EB003E0090649A514A2CA.jpeg" at bounding box center [1131, 370] width 187 height 26
click at [456, 326] on div at bounding box center [447, 320] width 103 height 87
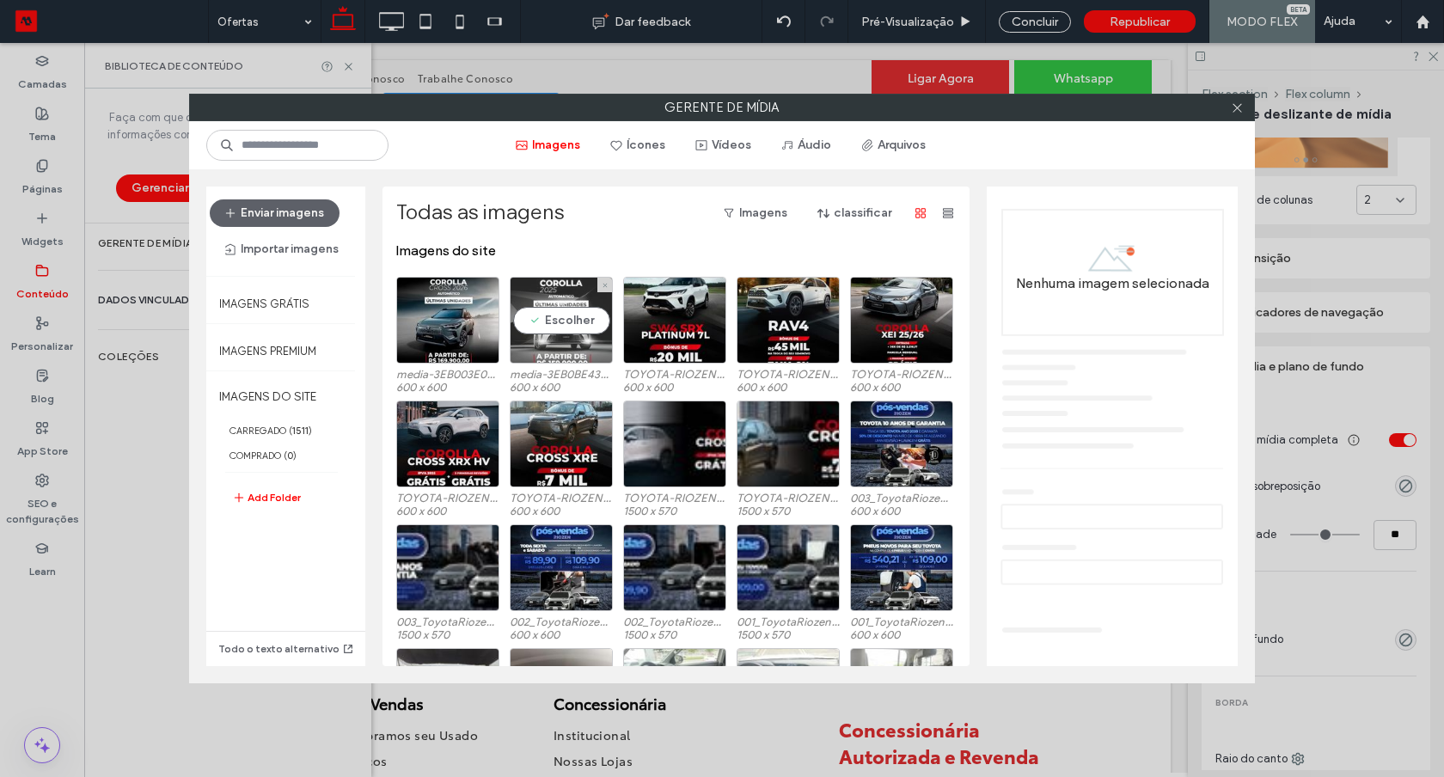
click at [511, 332] on div "Escolher" at bounding box center [561, 320] width 103 height 87
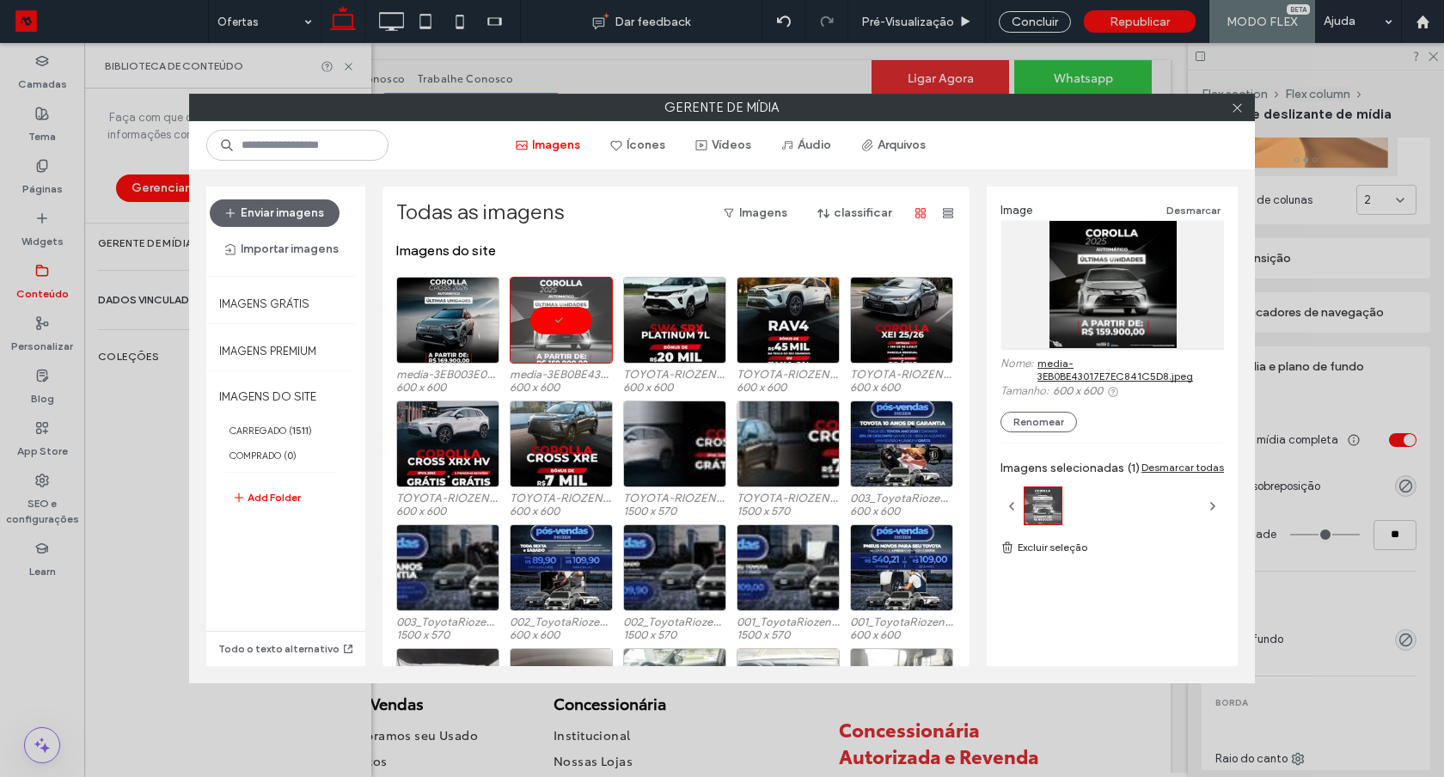
click at [1101, 378] on link "media-3EB0BE43017E7EC841C5D8.jpeg" at bounding box center [1131, 370] width 187 height 26
click at [1242, 99] on span at bounding box center [1237, 108] width 13 height 26
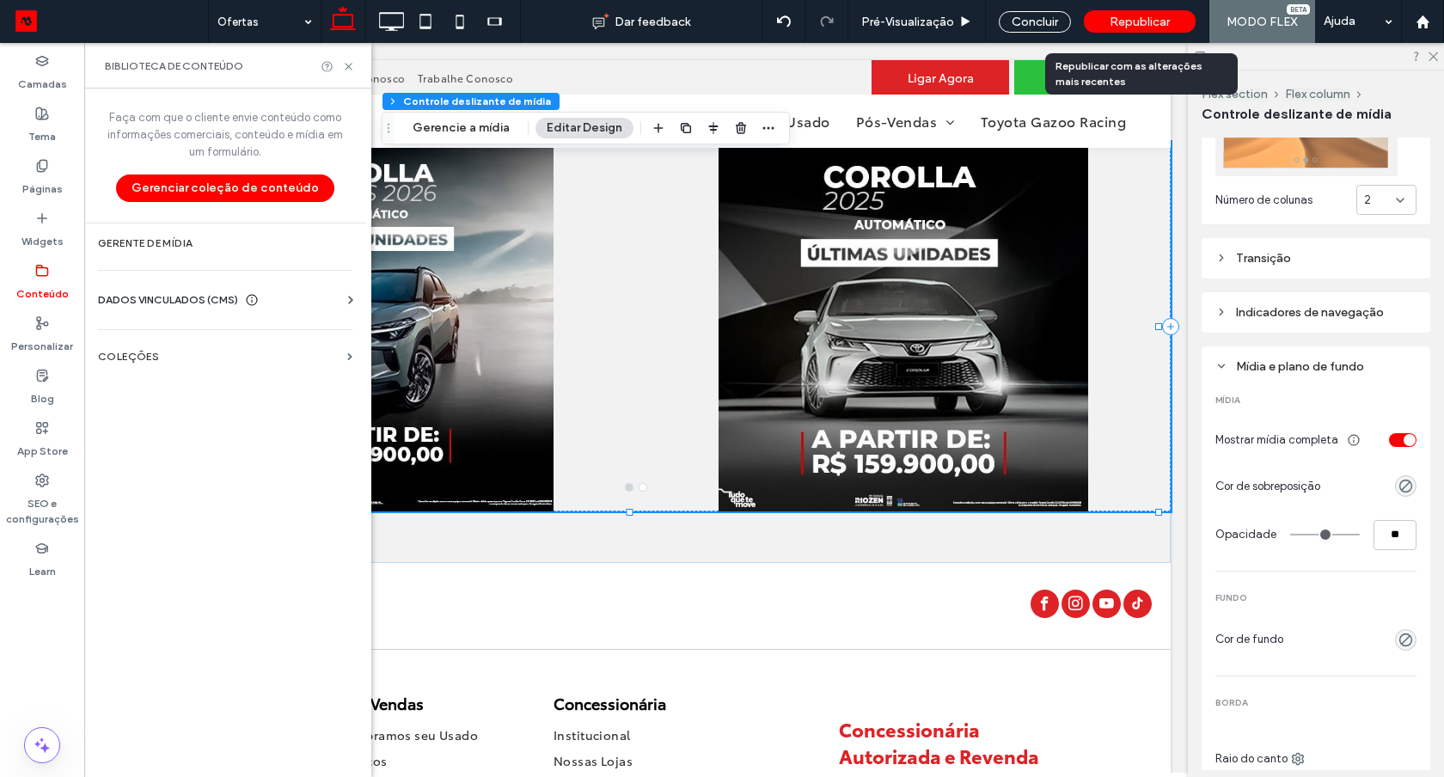
click at [1138, 7] on div "Republicar" at bounding box center [1140, 21] width 112 height 43
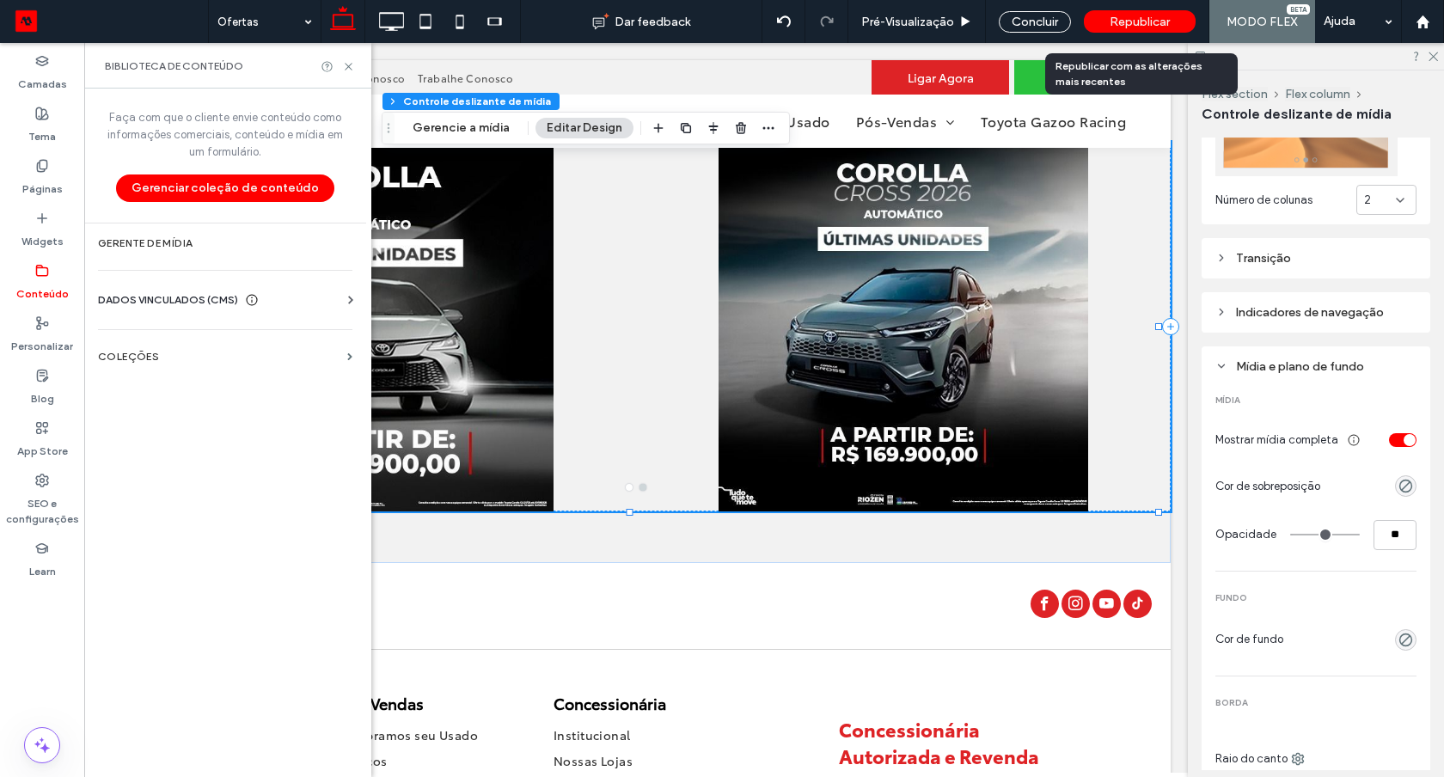
click at [1137, 26] on span "Republicar" at bounding box center [1140, 22] width 60 height 15
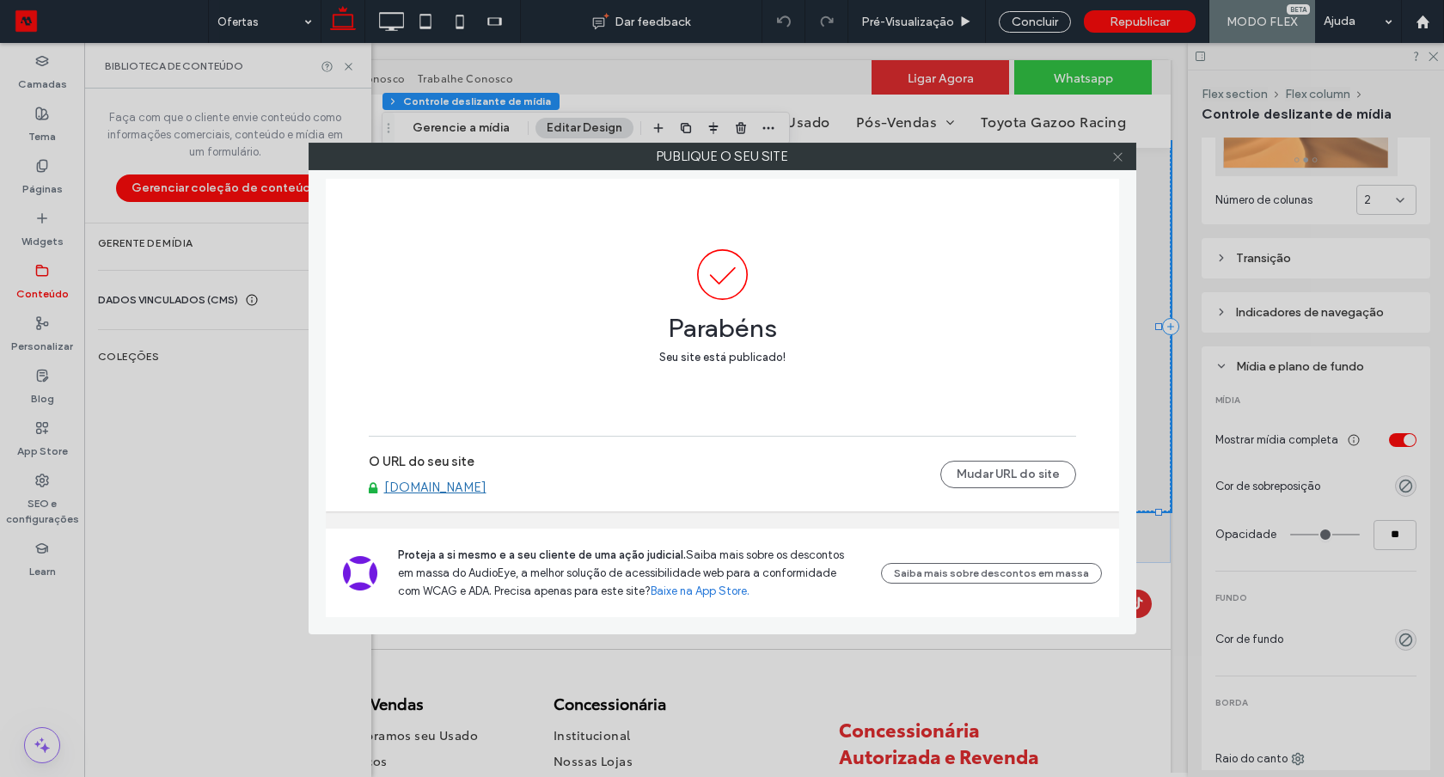
click at [1114, 155] on icon at bounding box center [1117, 156] width 13 height 13
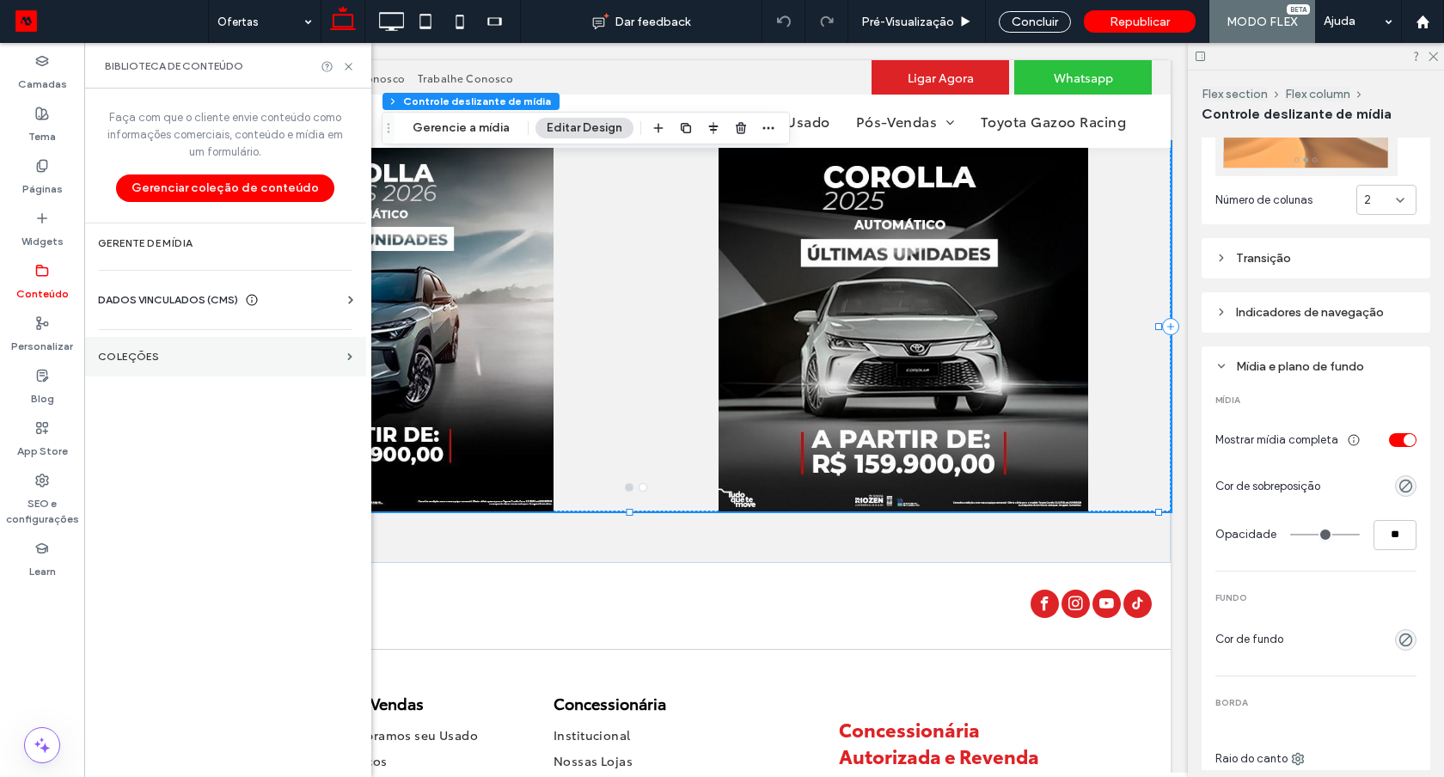
click at [144, 360] on label "COLEÇÕES" at bounding box center [219, 357] width 242 height 12
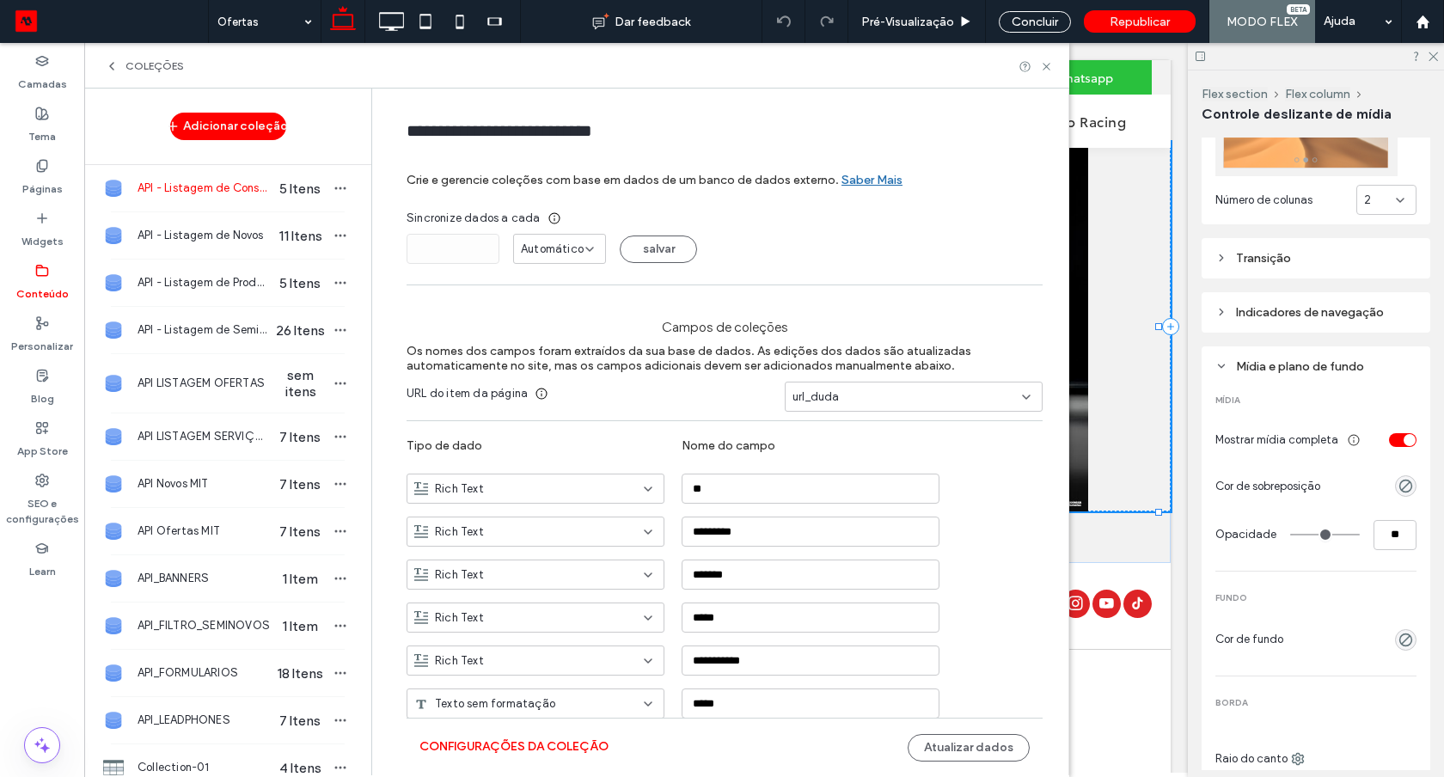
click at [119, 74] on div "COLEÇÕES" at bounding box center [576, 66] width 985 height 46
click at [114, 64] on icon at bounding box center [112, 66] width 14 height 14
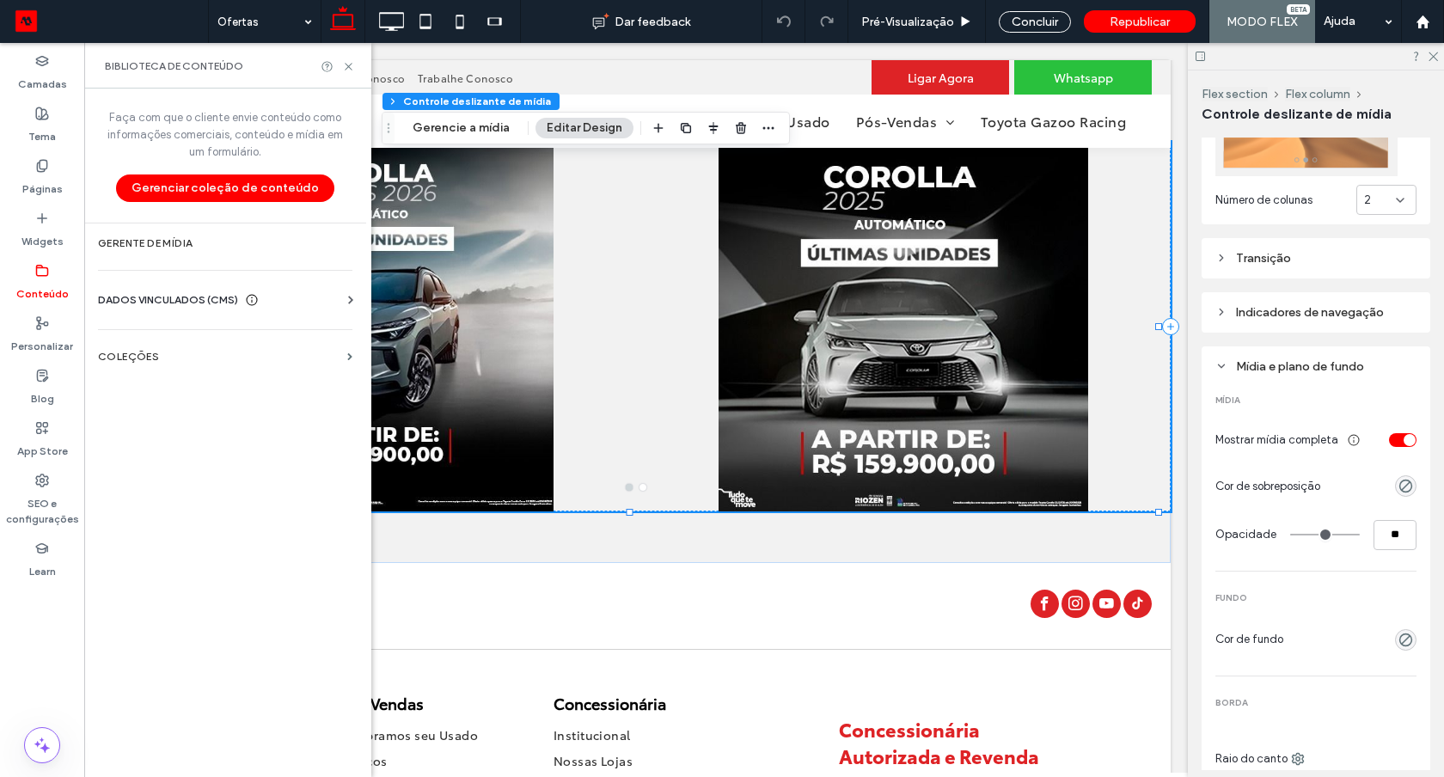
click at [162, 297] on span "DADOS VINCULADOS (CMS)" at bounding box center [168, 299] width 140 height 17
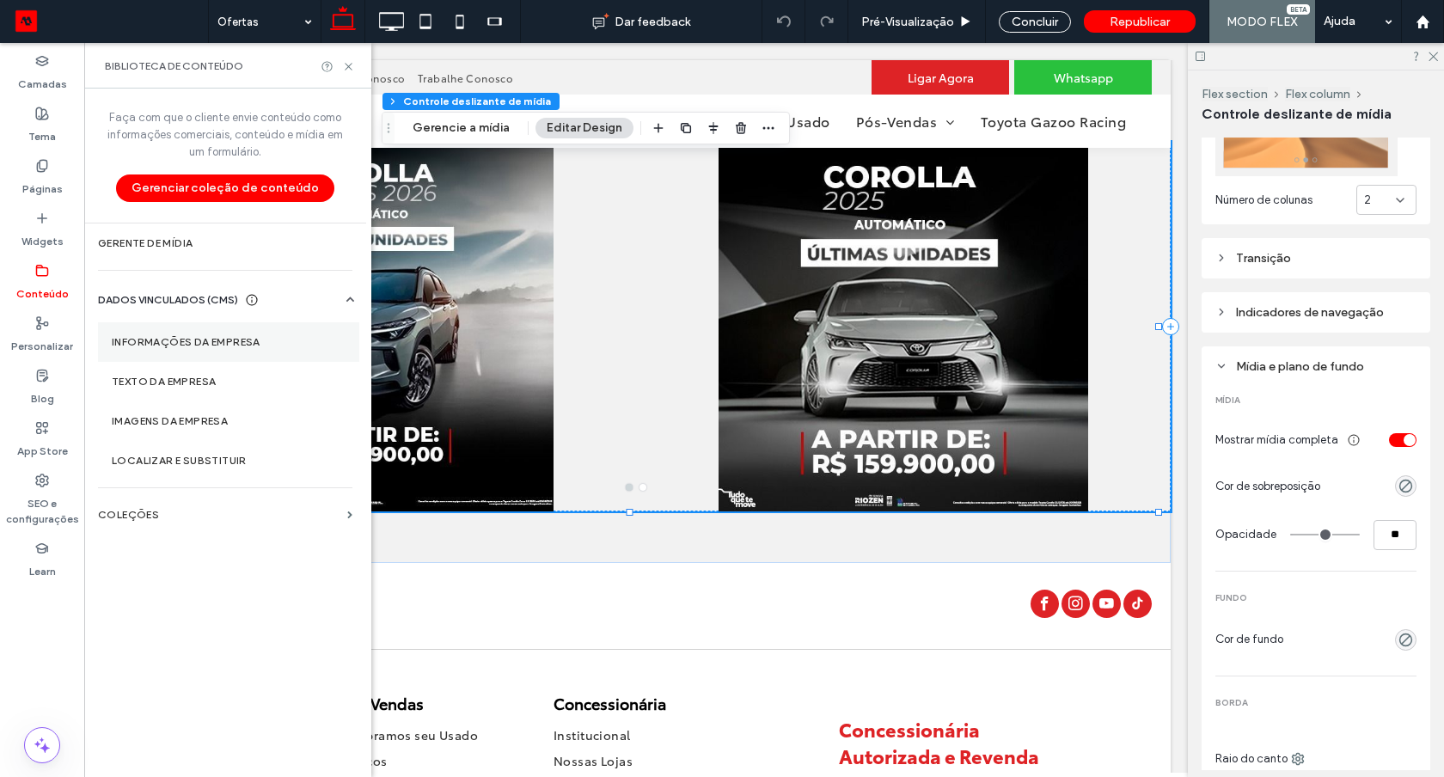
click at [225, 336] on label "Informações da empresa" at bounding box center [229, 342] width 234 height 12
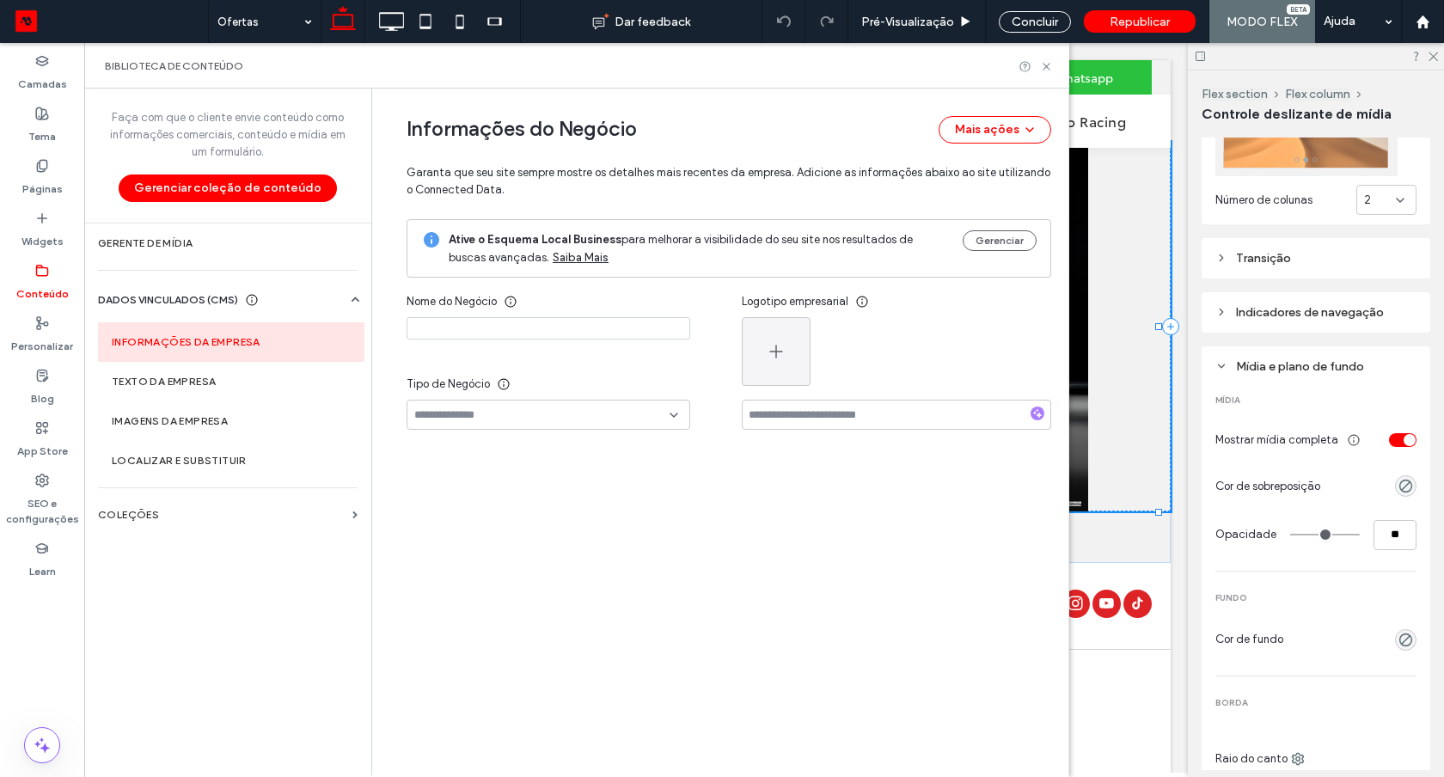
type input "**********"
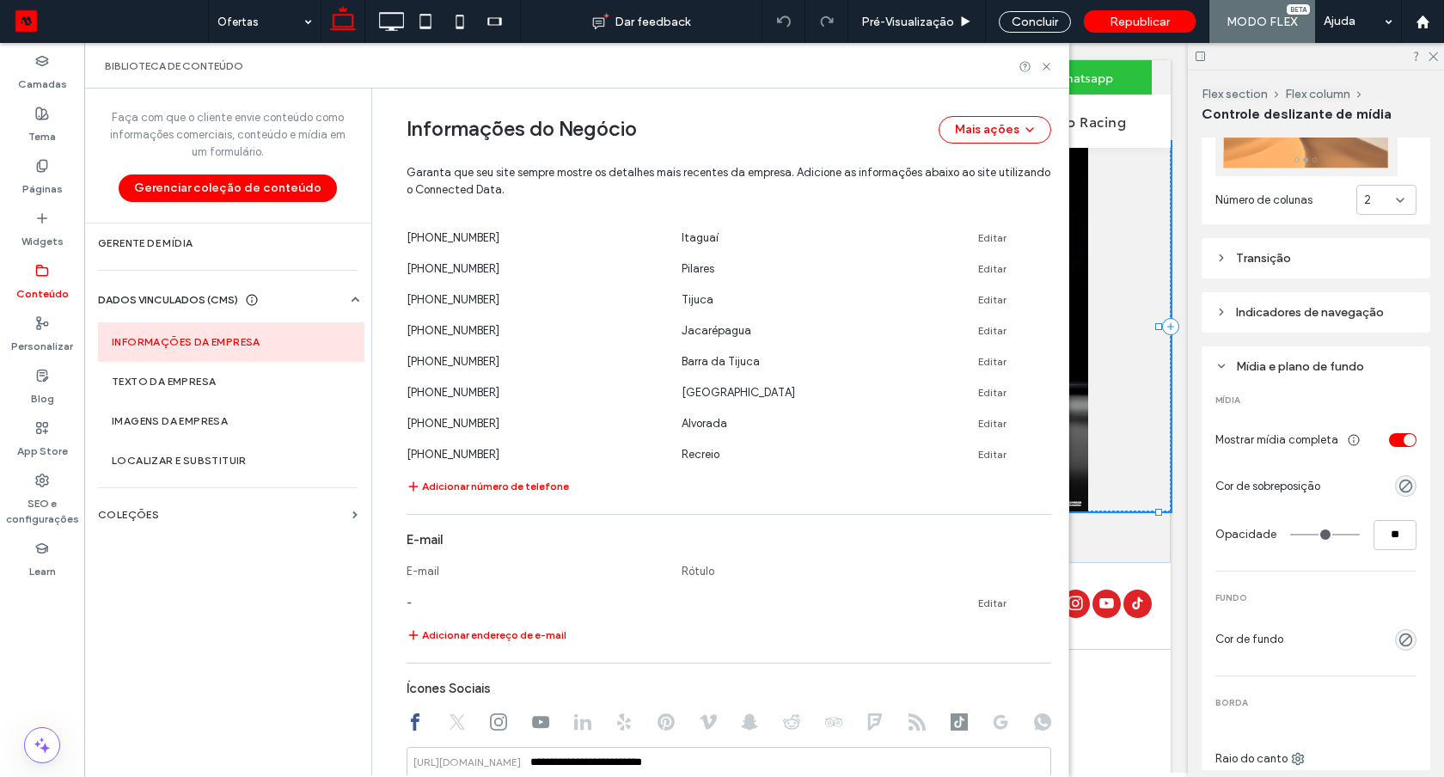
scroll to position [524, 0]
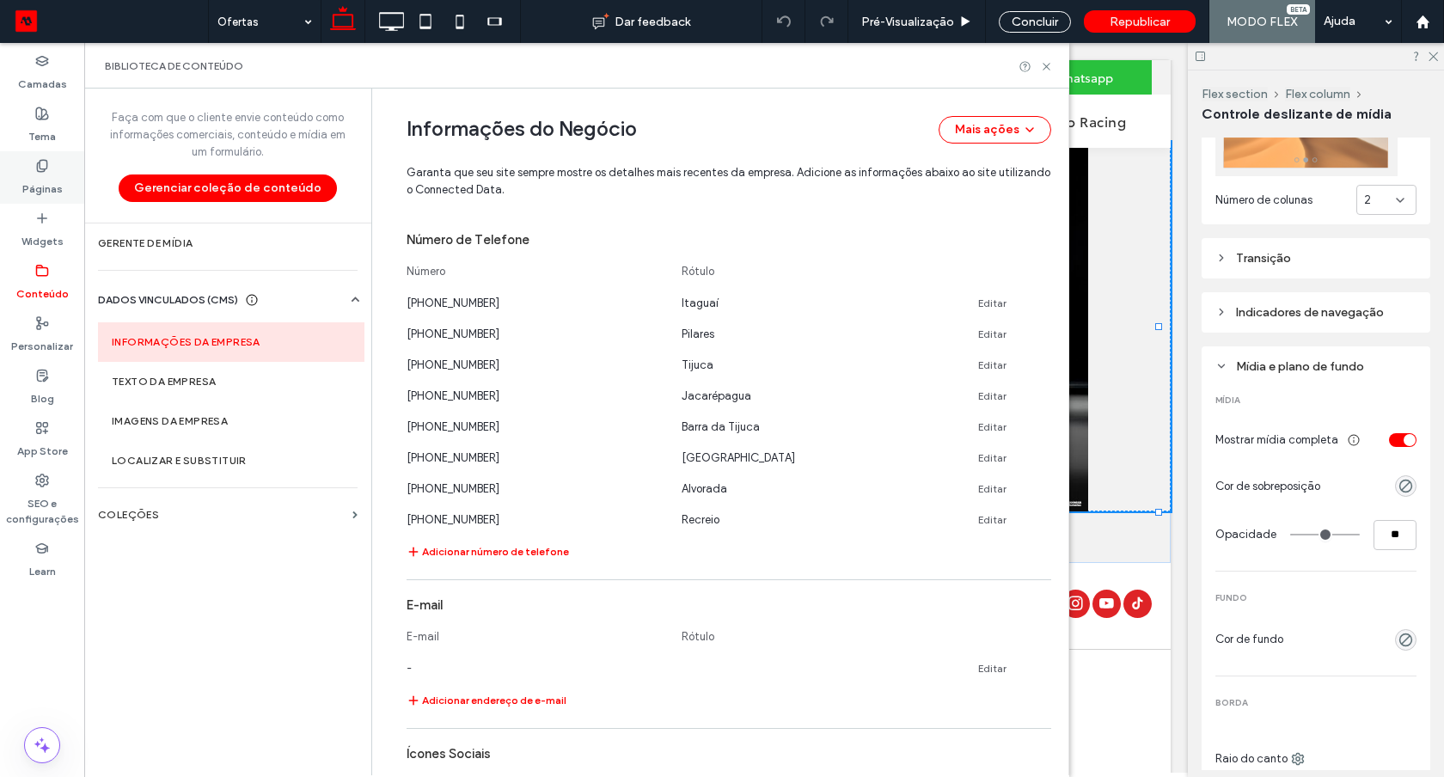
click at [39, 170] on use at bounding box center [41, 165] width 9 height 11
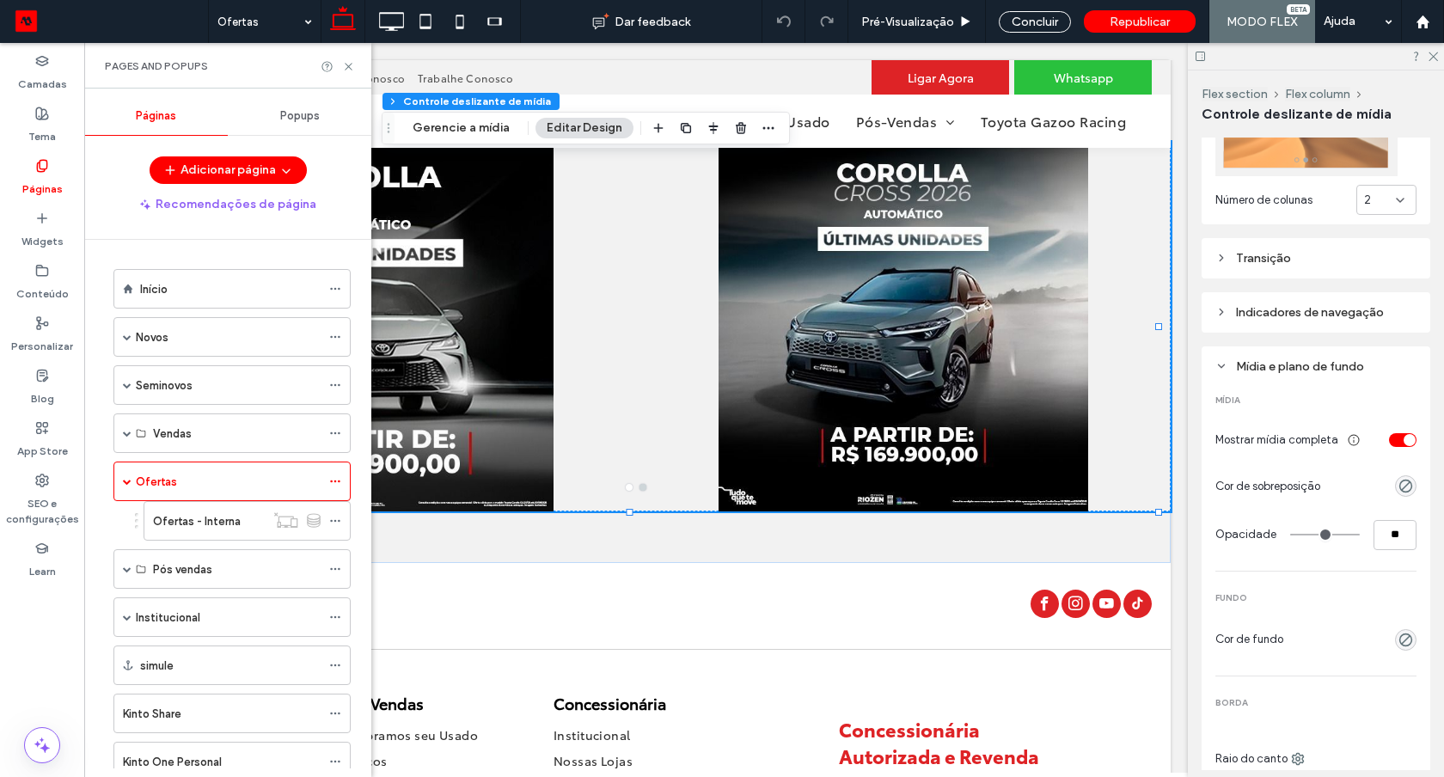
click at [285, 119] on span "Popups" at bounding box center [300, 116] width 40 height 14
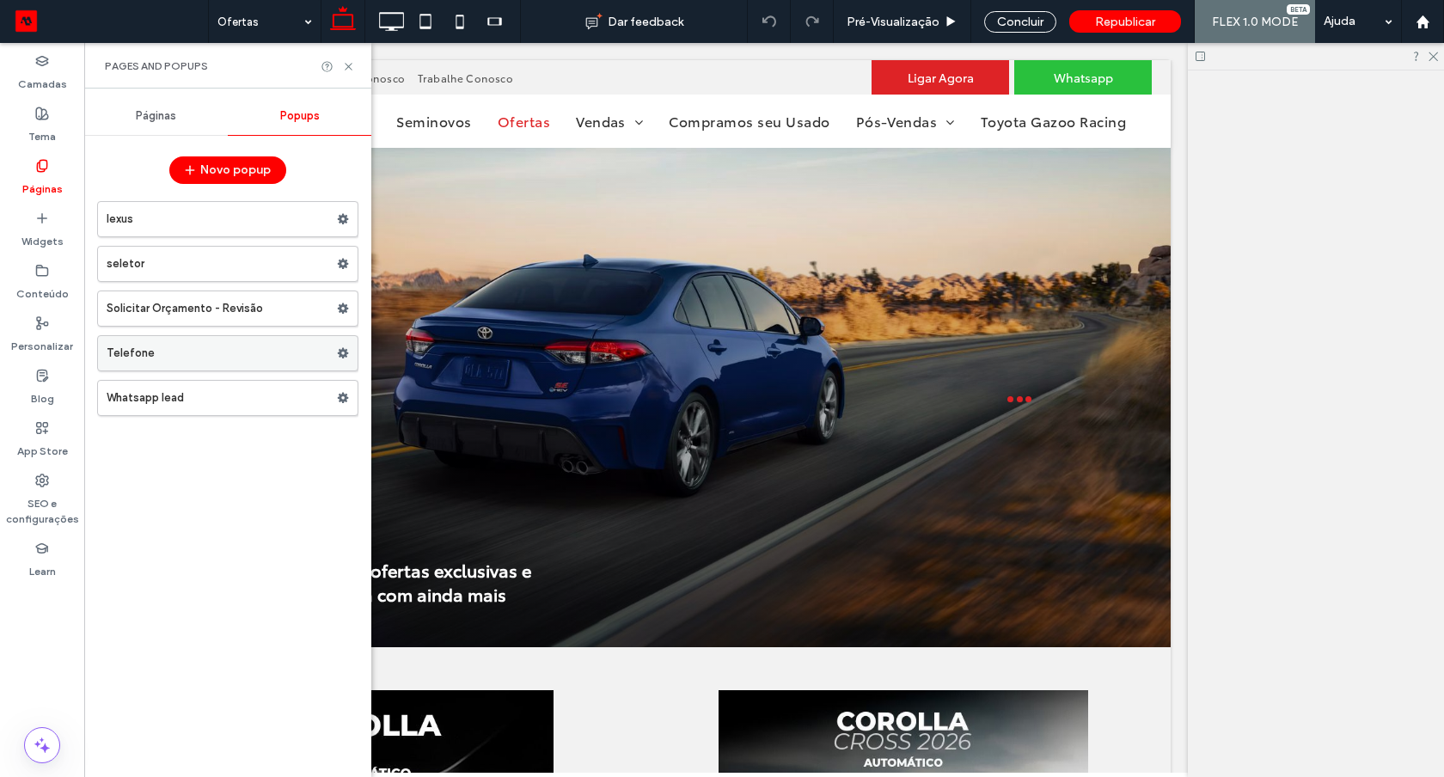
scroll to position [0, 0]
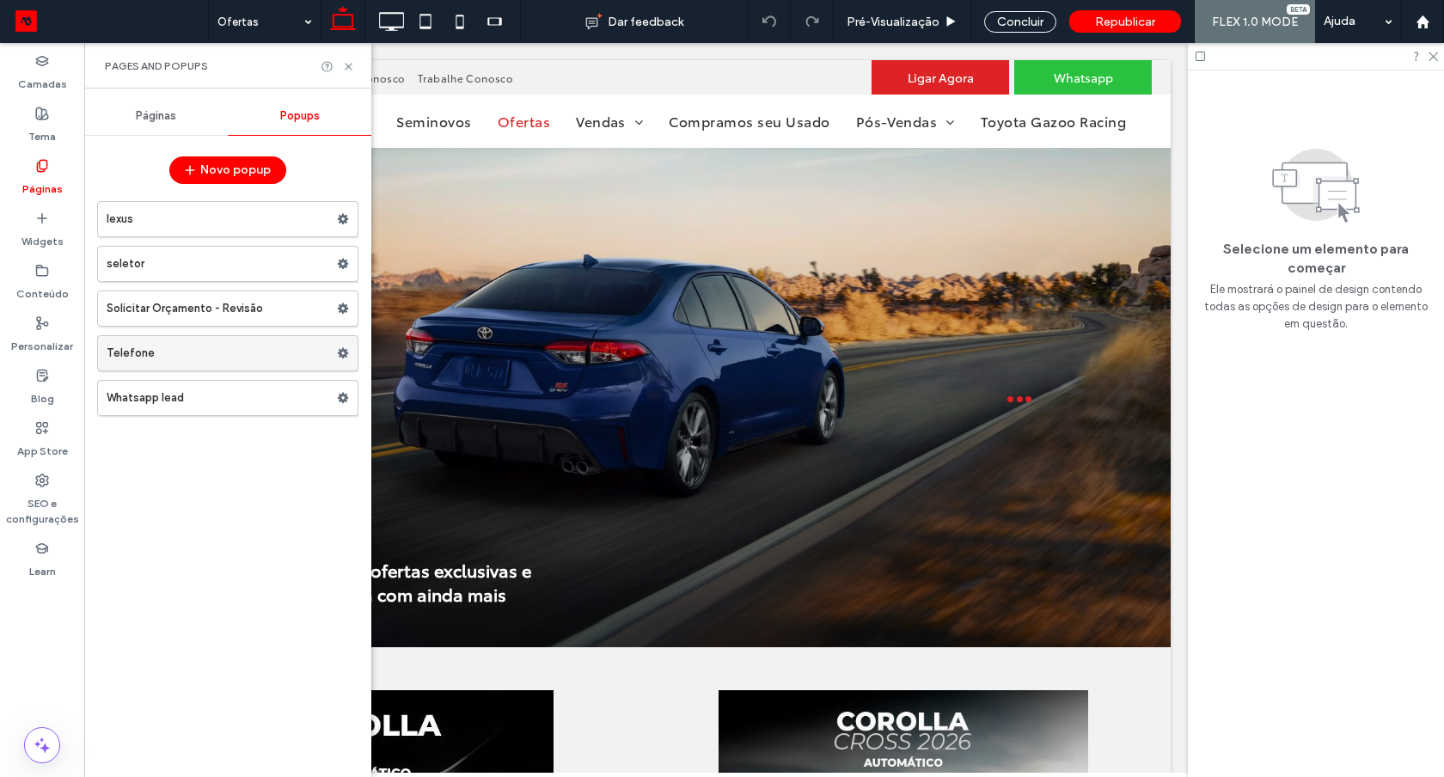
click at [193, 358] on label "Telefone" at bounding box center [222, 353] width 230 height 34
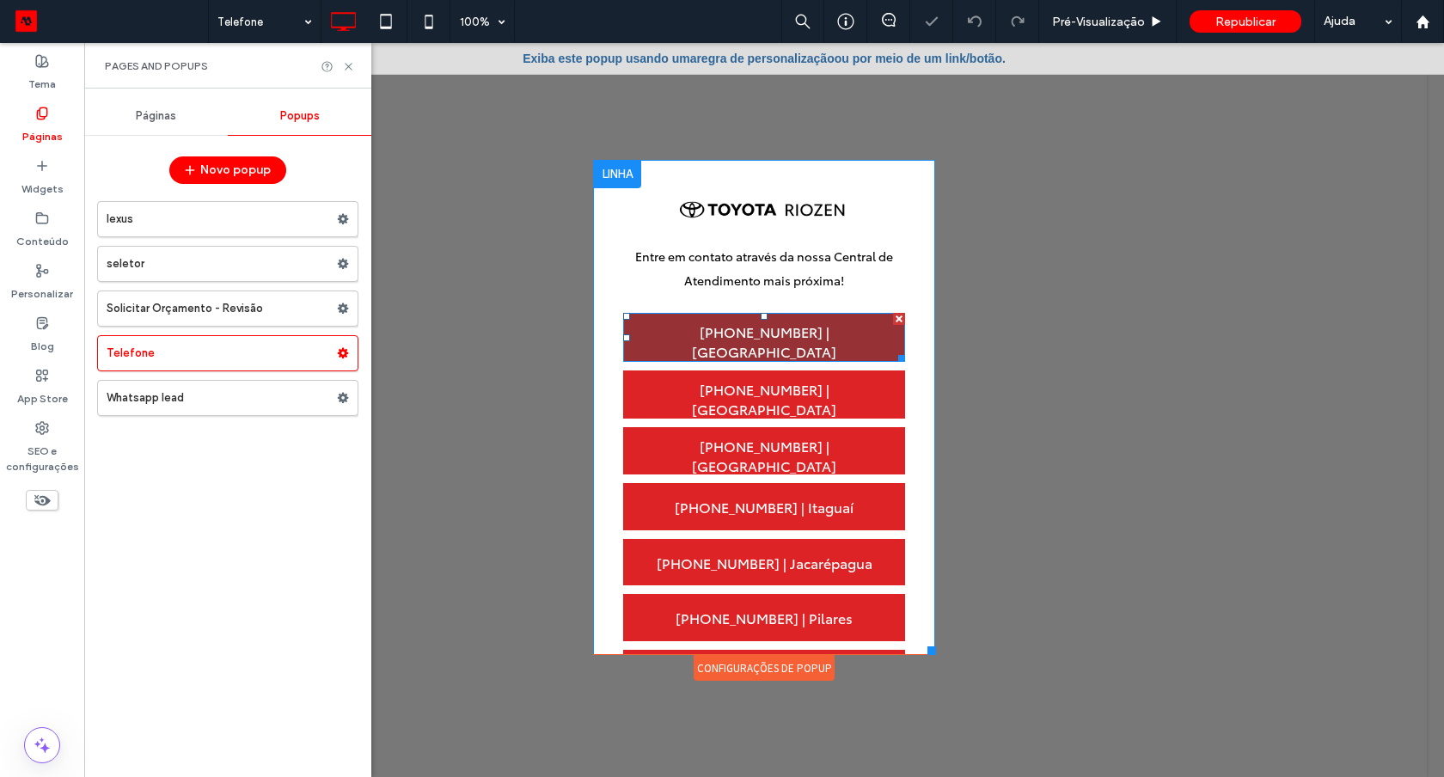
click at [730, 332] on span "[PHONE_NUMBER] | [GEOGRAPHIC_DATA]" at bounding box center [765, 341] width 276 height 57
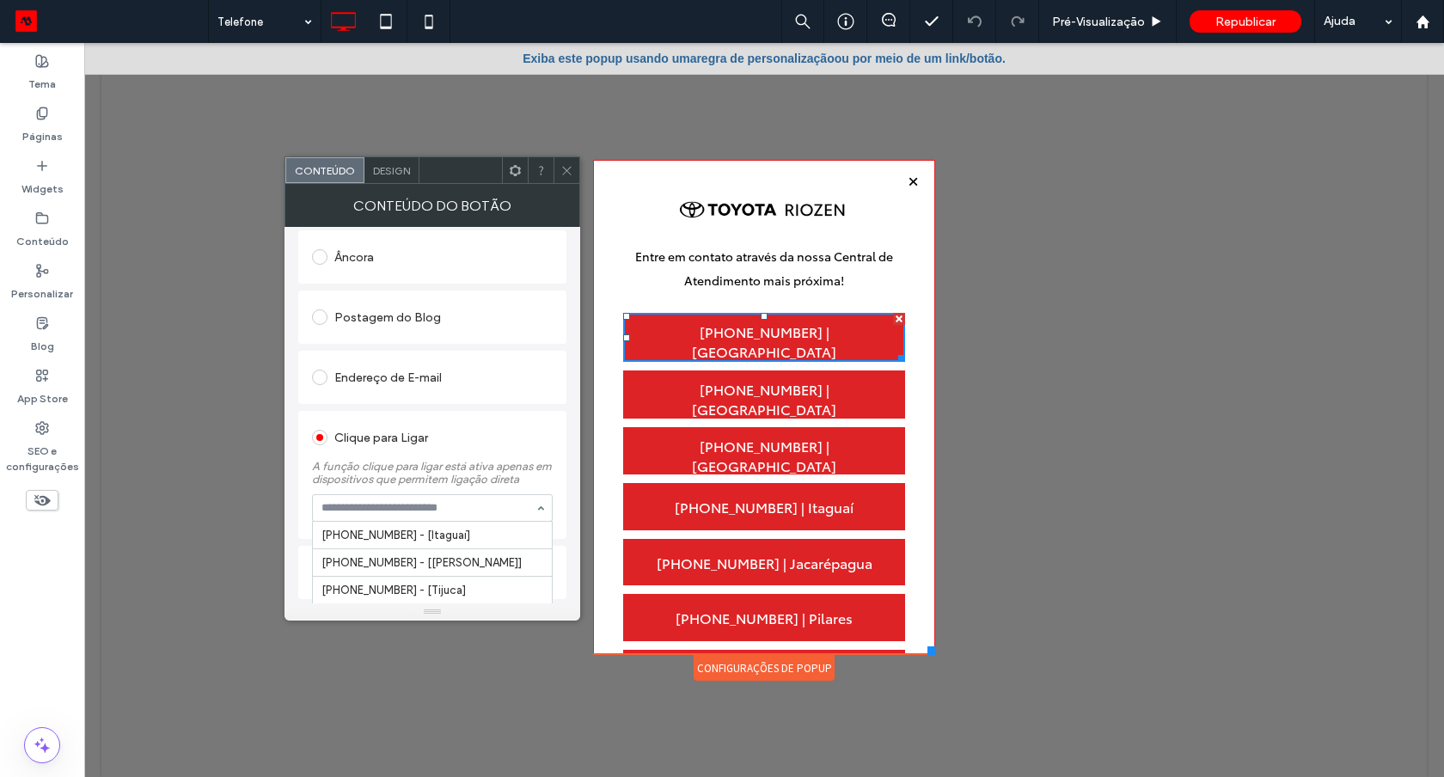
scroll to position [56, 0]
click at [1427, 20] on use at bounding box center [1422, 21] width 13 height 13
